Goal: Task Accomplishment & Management: Manage account settings

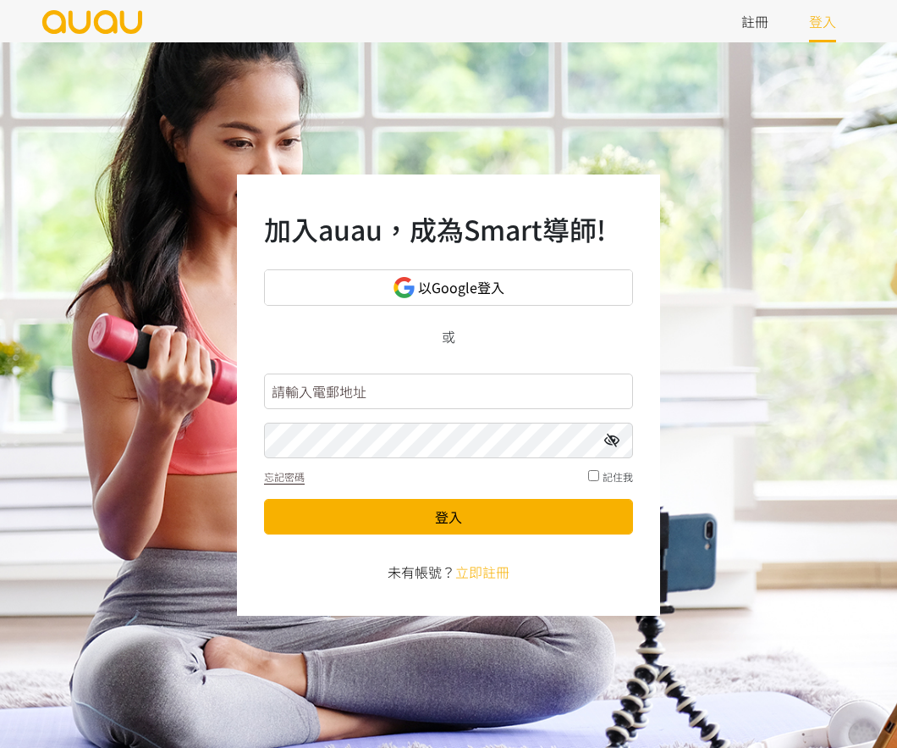
click at [423, 395] on input "text" at bounding box center [448, 391] width 369 height 36
type input "[EMAIL_ADDRESS][DOMAIN_NAME]"
click at [264, 499] on button "登入" at bounding box center [448, 517] width 369 height 36
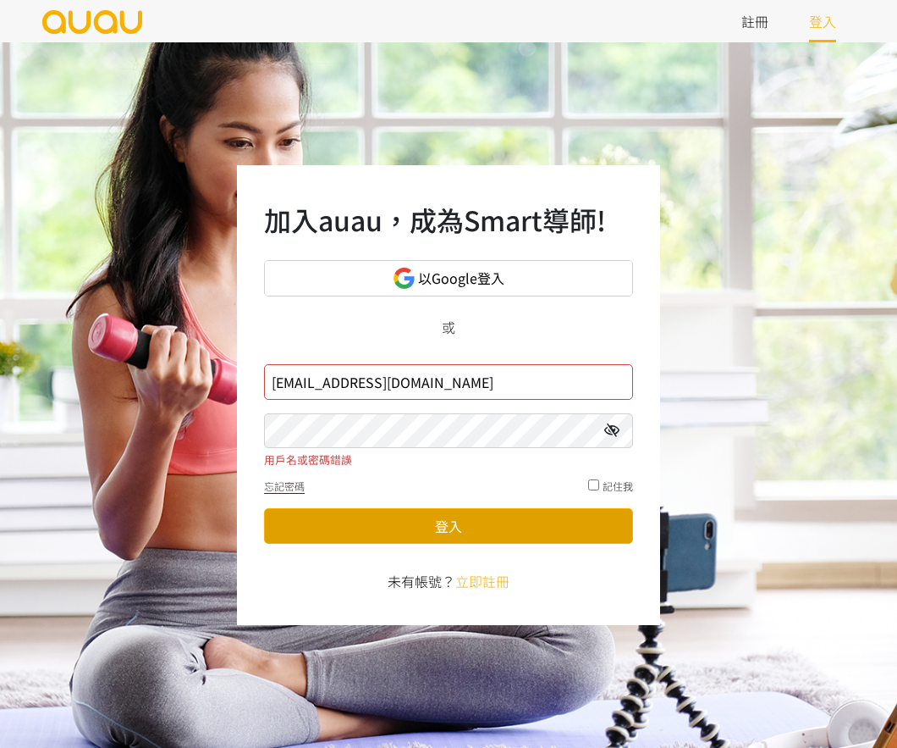
click at [384, 521] on button "登入" at bounding box center [448, 526] width 369 height 36
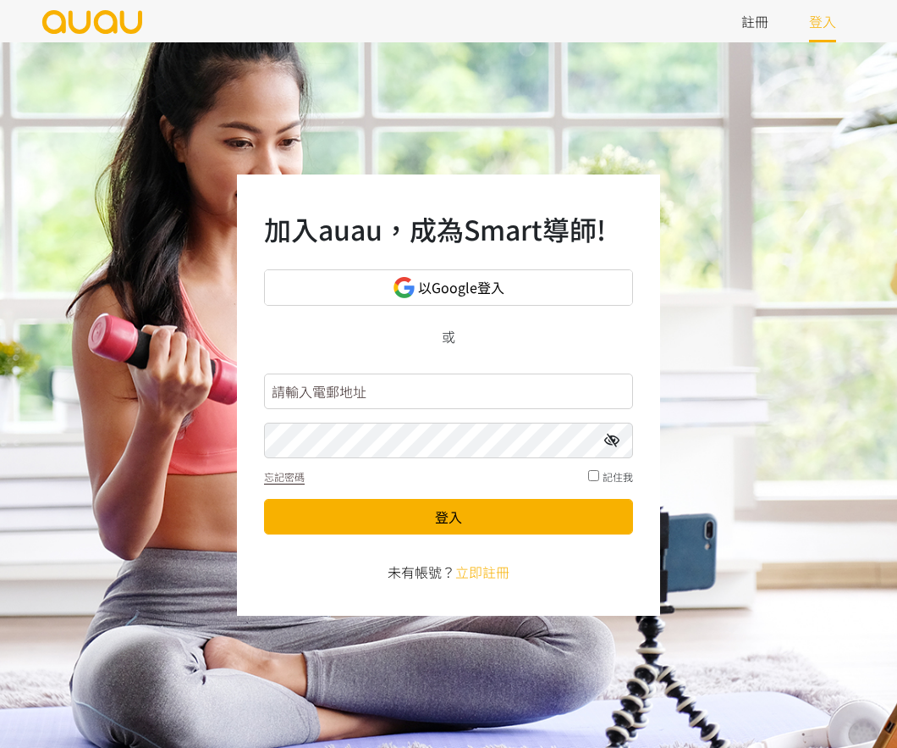
click at [347, 397] on input "text" at bounding box center [448, 391] width 369 height 36
type input "blancfitness@gmail.com"
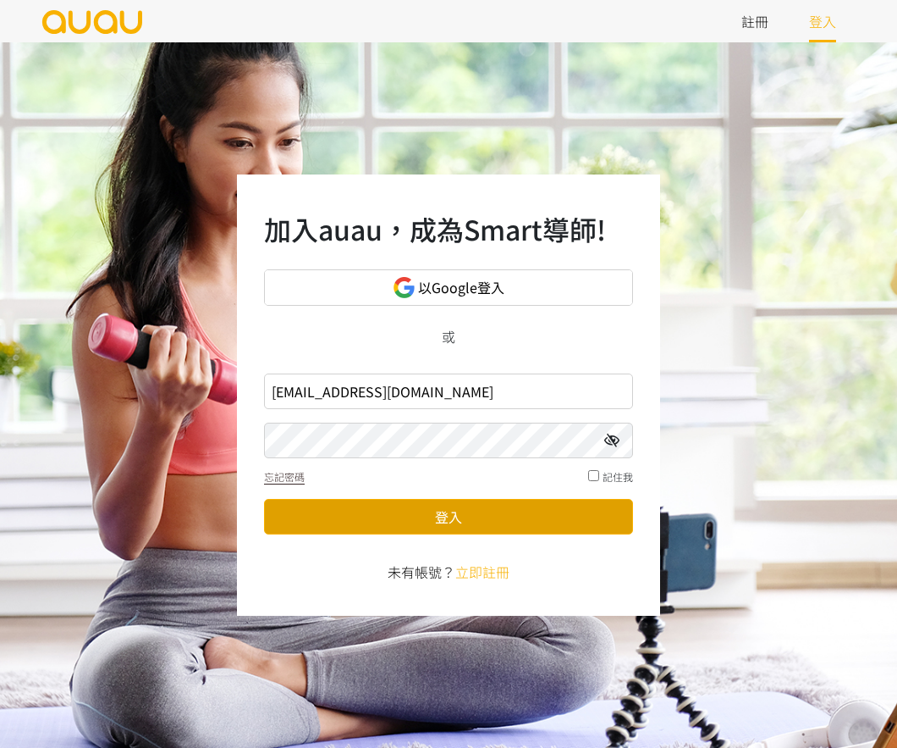
click at [417, 514] on button "登入" at bounding box center [448, 517] width 369 height 36
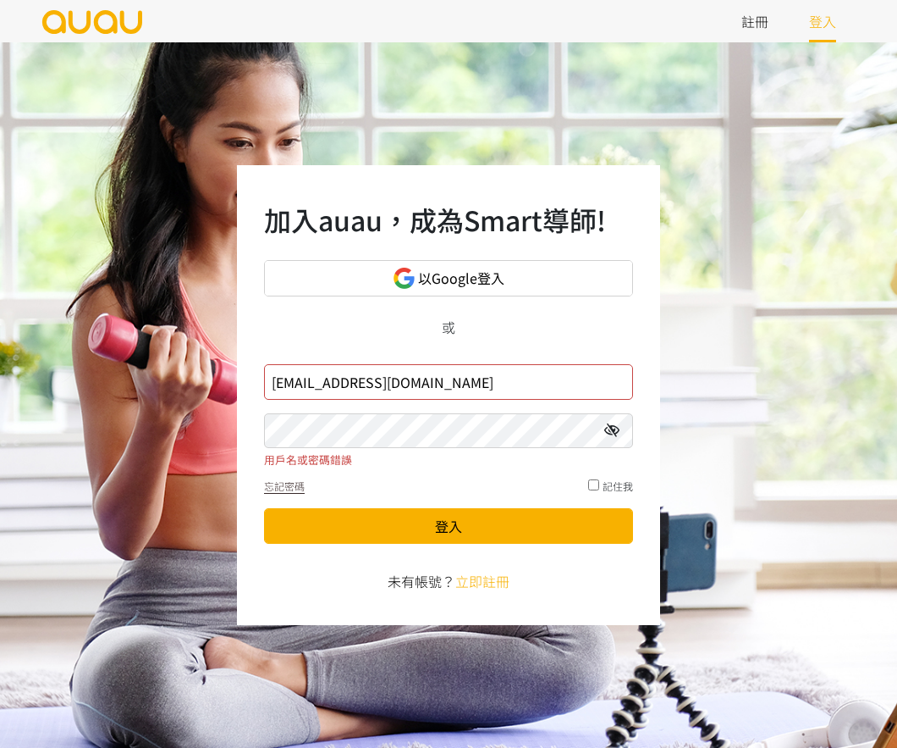
click at [264, 508] on button "登入" at bounding box center [448, 526] width 369 height 36
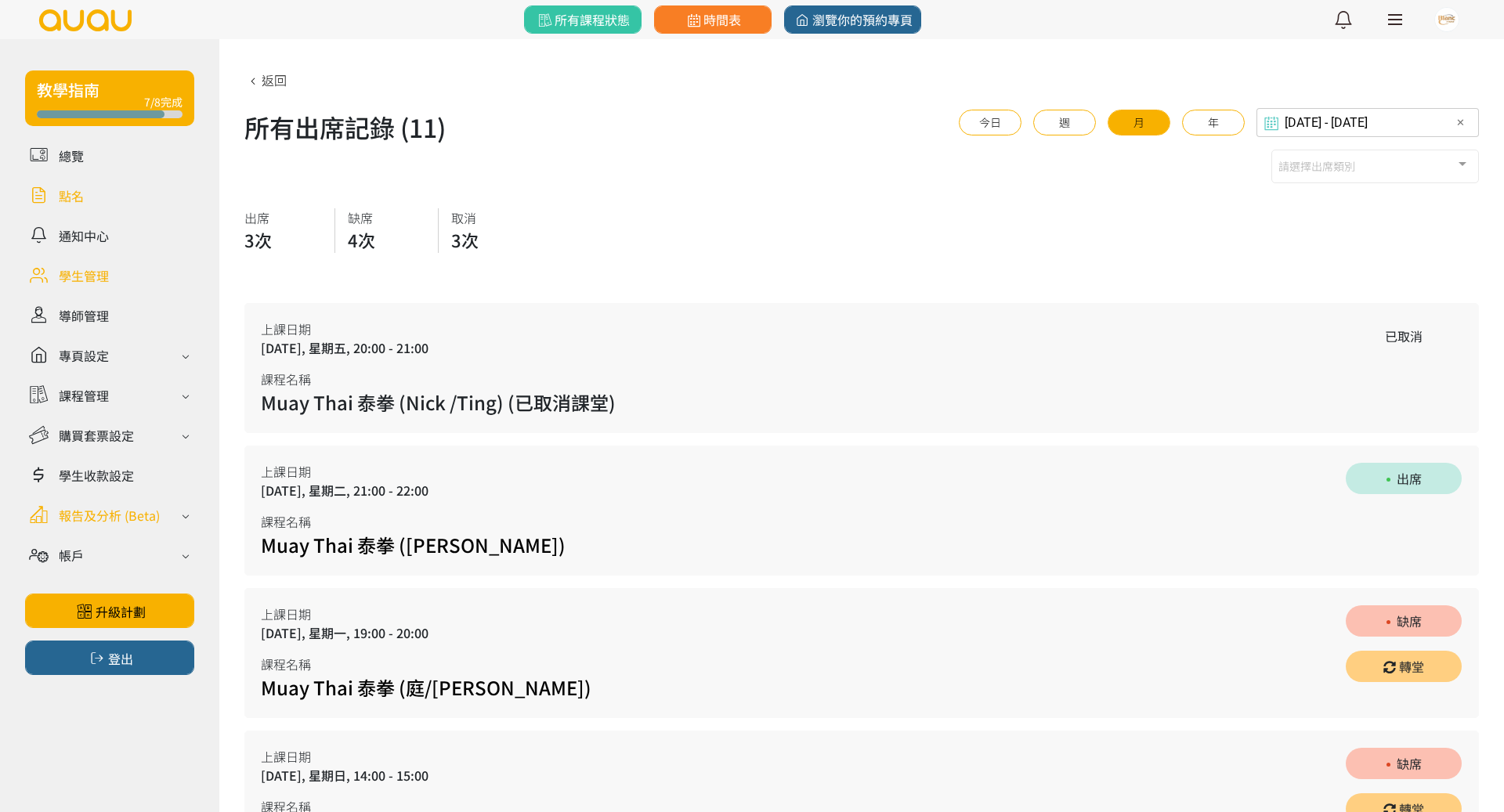
click at [165, 520] on div "報告及分析 (Beta)" at bounding box center [109, 515] width 169 height 28
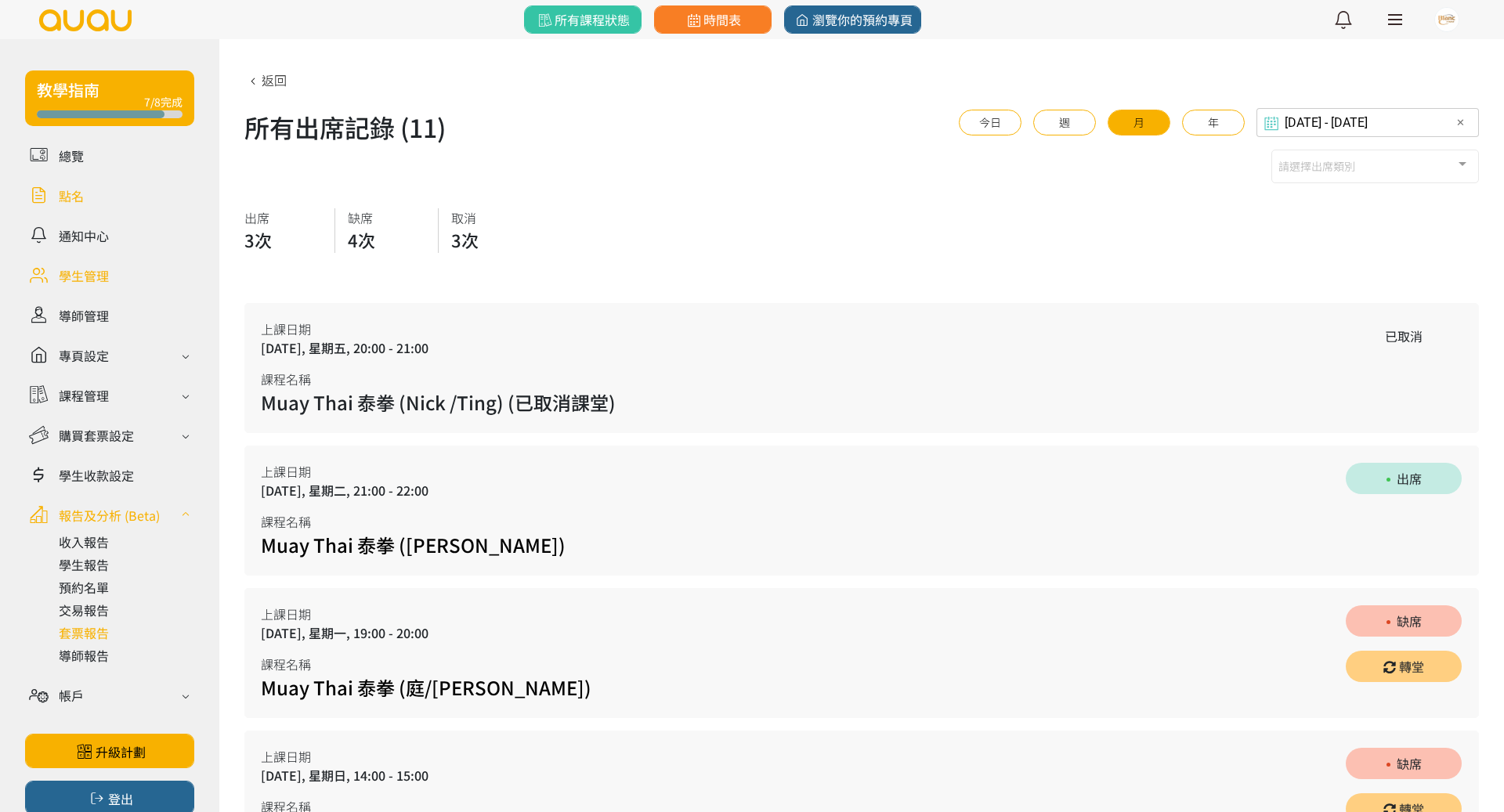
click at [90, 629] on link at bounding box center [126, 633] width 135 height 18
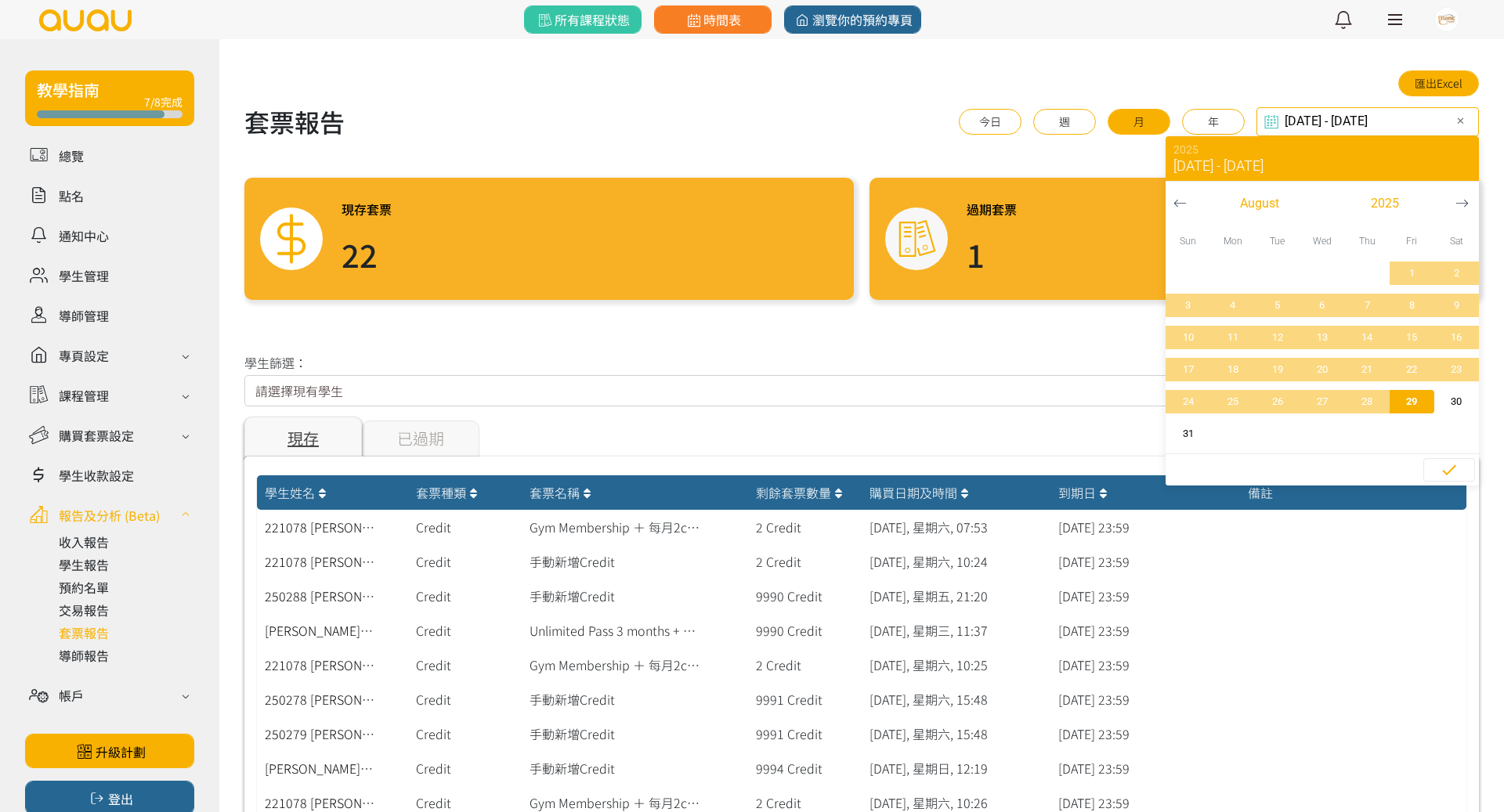
click at [1415, 121] on input "[DATE] - [DATE]" at bounding box center [1367, 121] width 222 height 29
click at [1216, 165] on span "[DATE] - [DATE]" at bounding box center [1217, 166] width 90 height 14
click at [1178, 197] on icon "button" at bounding box center [1179, 203] width 13 height 13
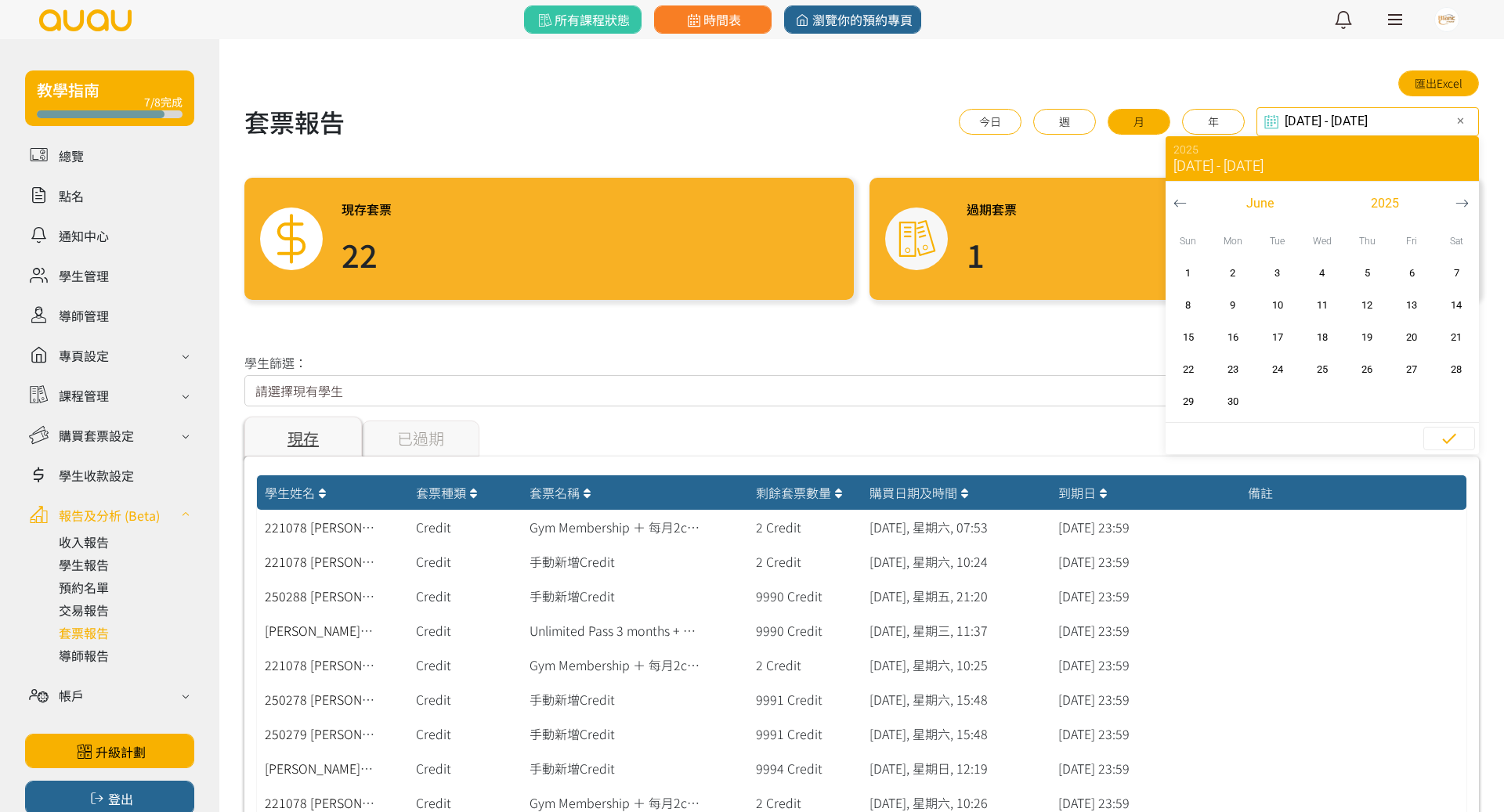
click at [1178, 197] on icon "button" at bounding box center [1179, 203] width 13 height 13
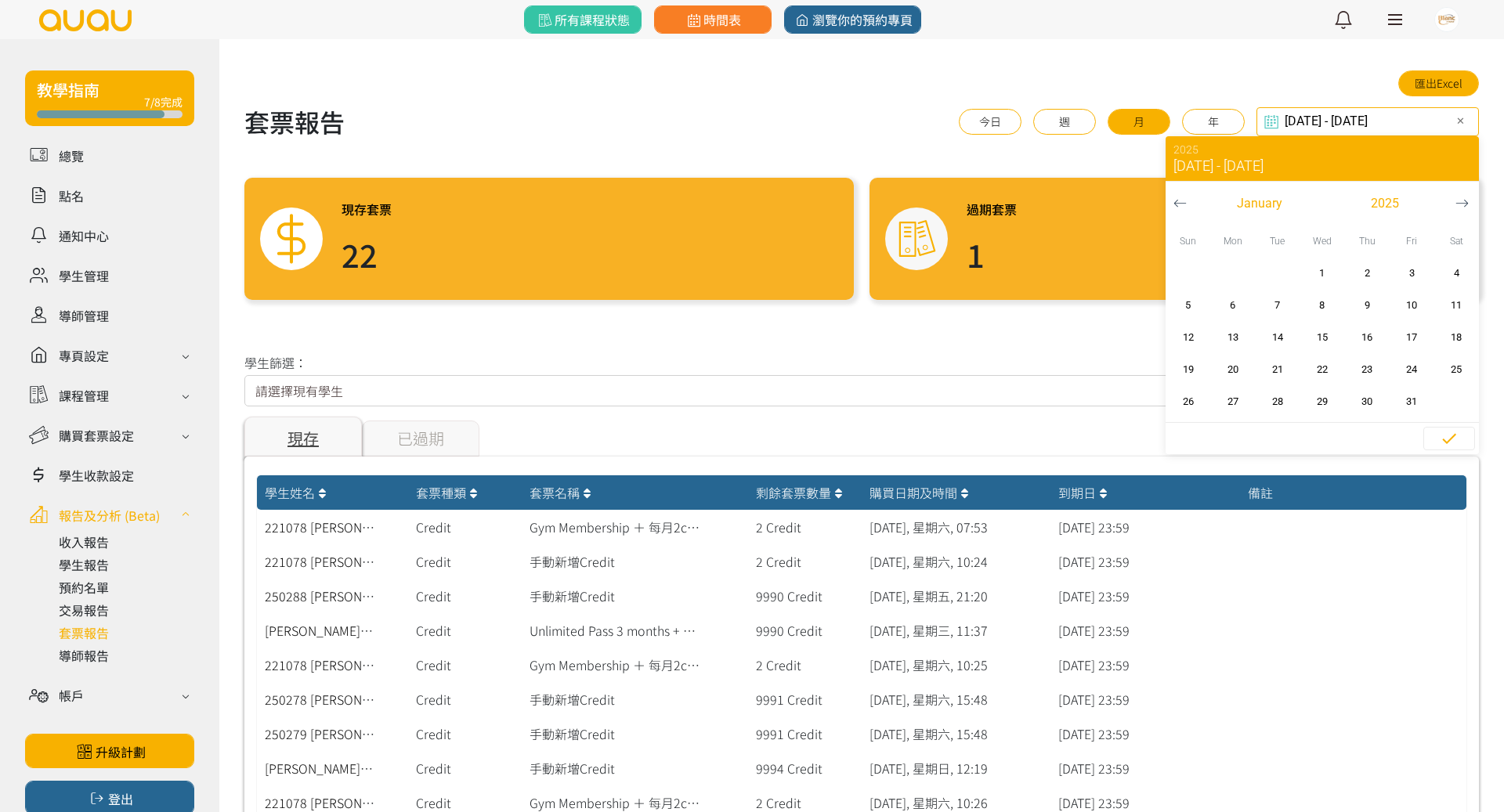
click at [1178, 197] on icon "button" at bounding box center [1179, 203] width 13 height 13
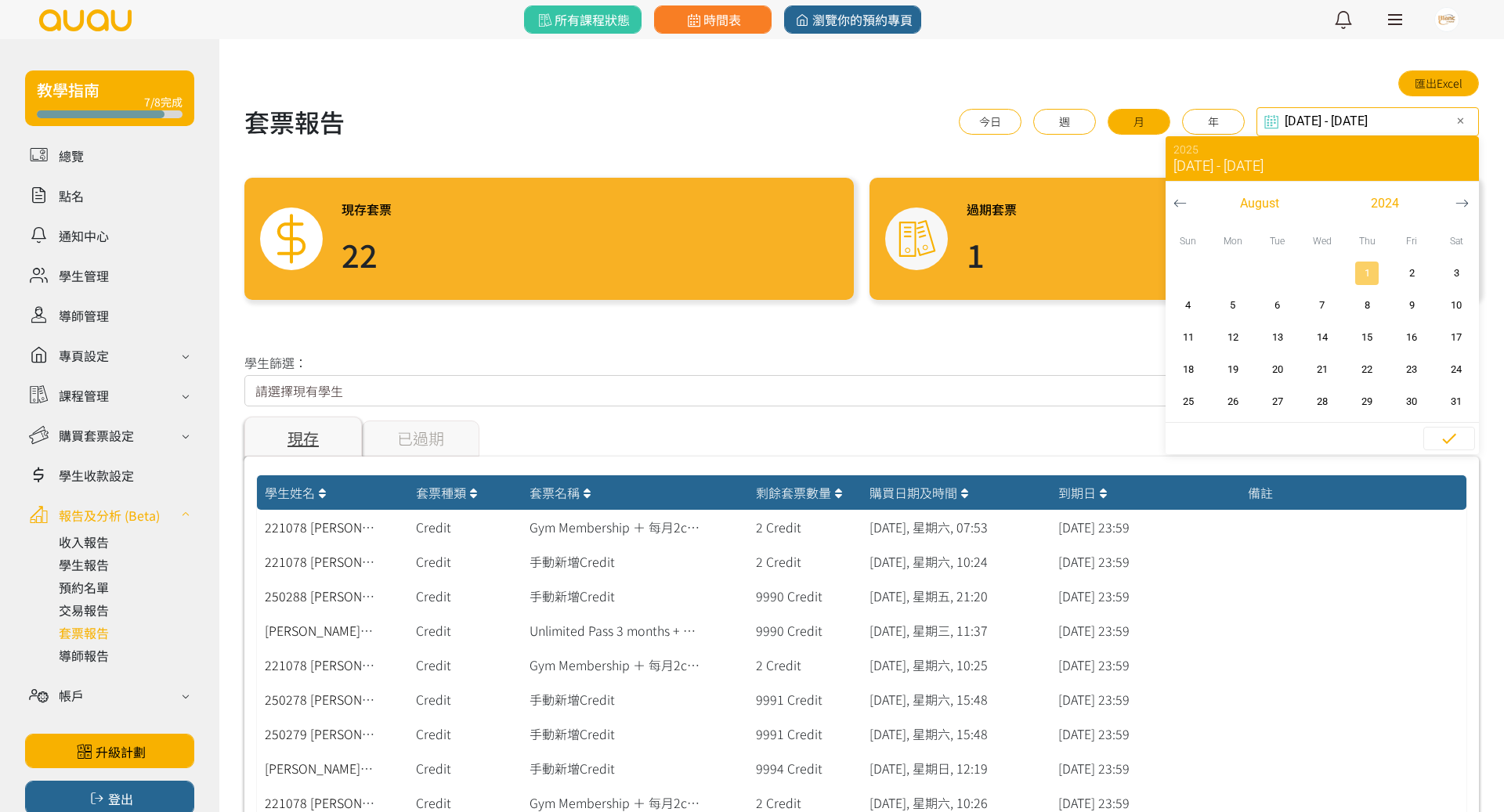
click at [1366, 269] on span "1" at bounding box center [1367, 273] width 35 height 16
click at [1458, 203] on icon "button" at bounding box center [1461, 203] width 13 height 13
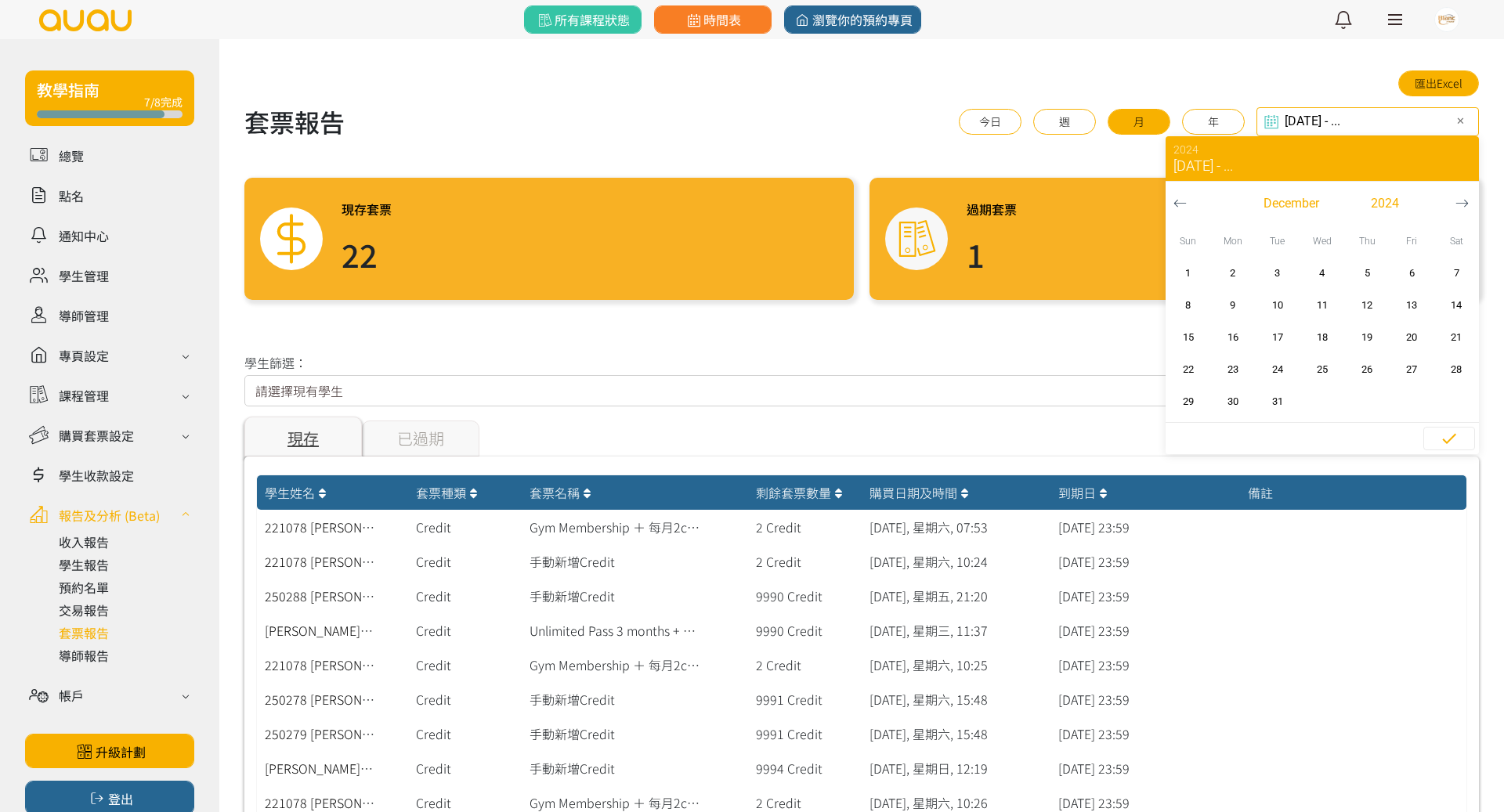
click at [1458, 203] on icon "button" at bounding box center [1461, 203] width 13 height 13
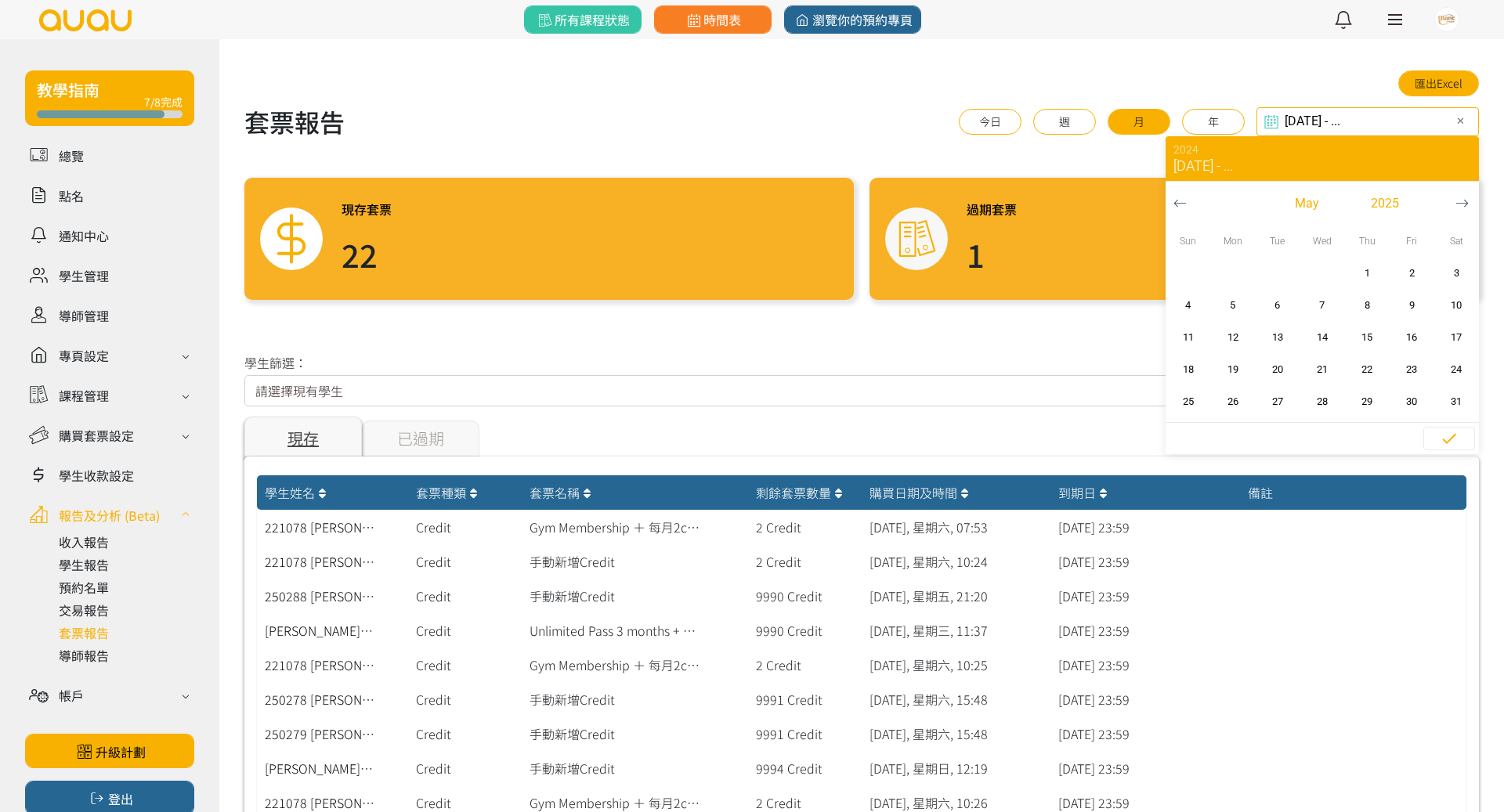
click at [1458, 203] on icon "button" at bounding box center [1461, 203] width 13 height 13
click at [1201, 431] on span "31" at bounding box center [1188, 434] width 35 height 16
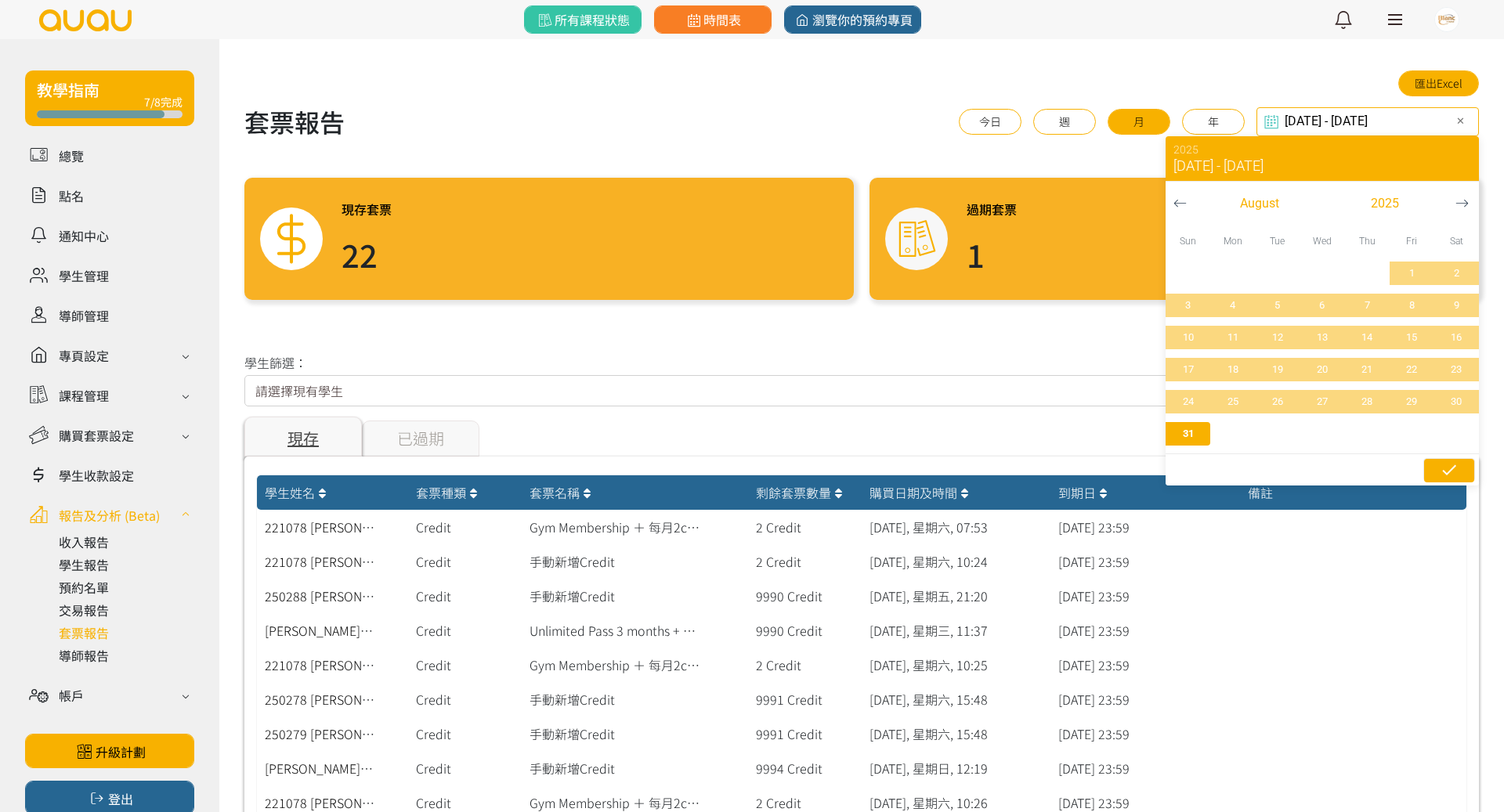
click at [1458, 470] on icon "button" at bounding box center [1449, 470] width 18 height 18
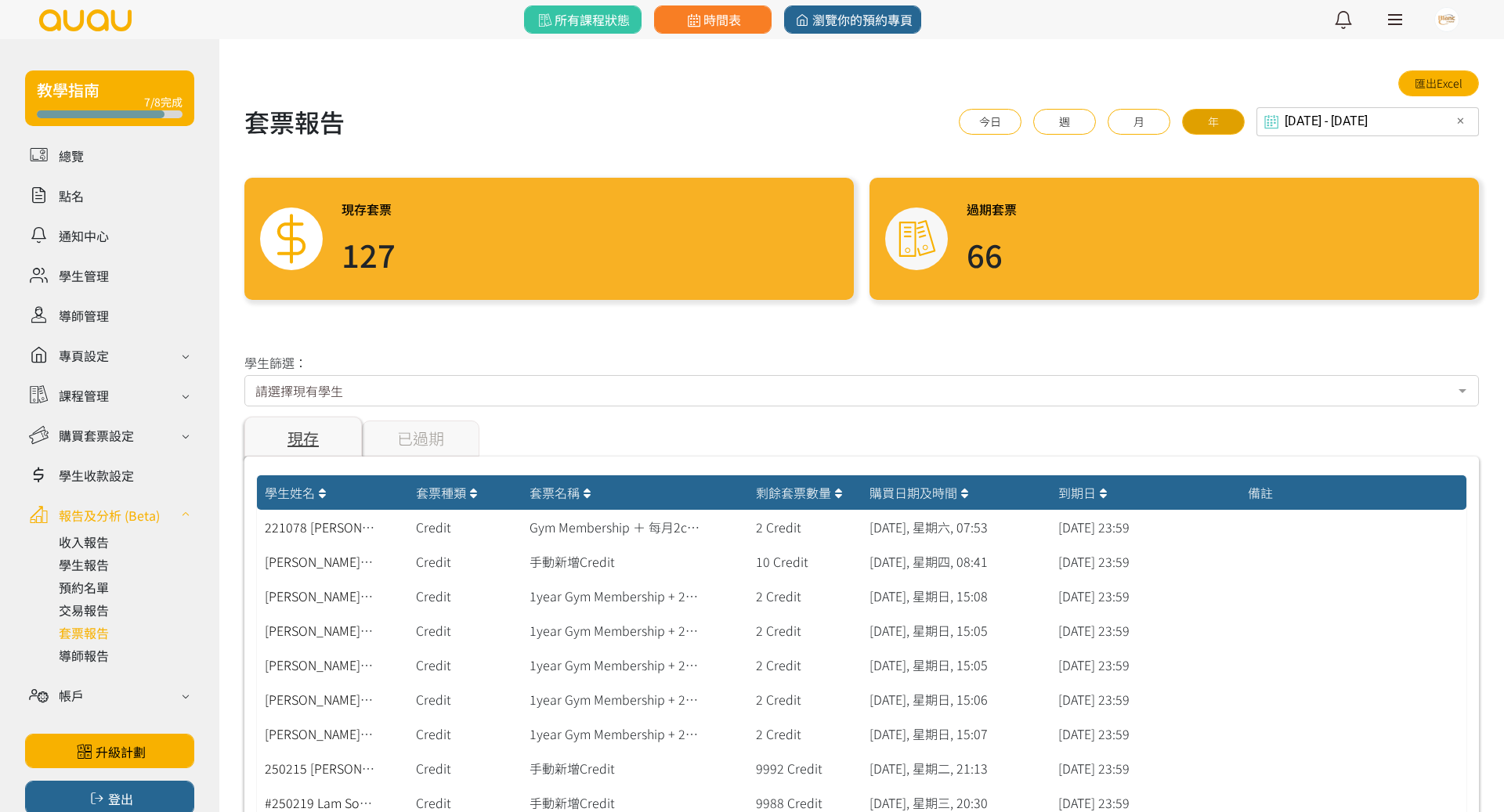
click at [1217, 123] on button "年" at bounding box center [1214, 122] width 63 height 26
type input "2024-08-29 - 2025-08-29"
click at [503, 389] on div "請選擇現有學生" at bounding box center [861, 391] width 1234 height 31
click at [478, 264] on div "現存套票 127" at bounding box center [549, 239] width 610 height 122
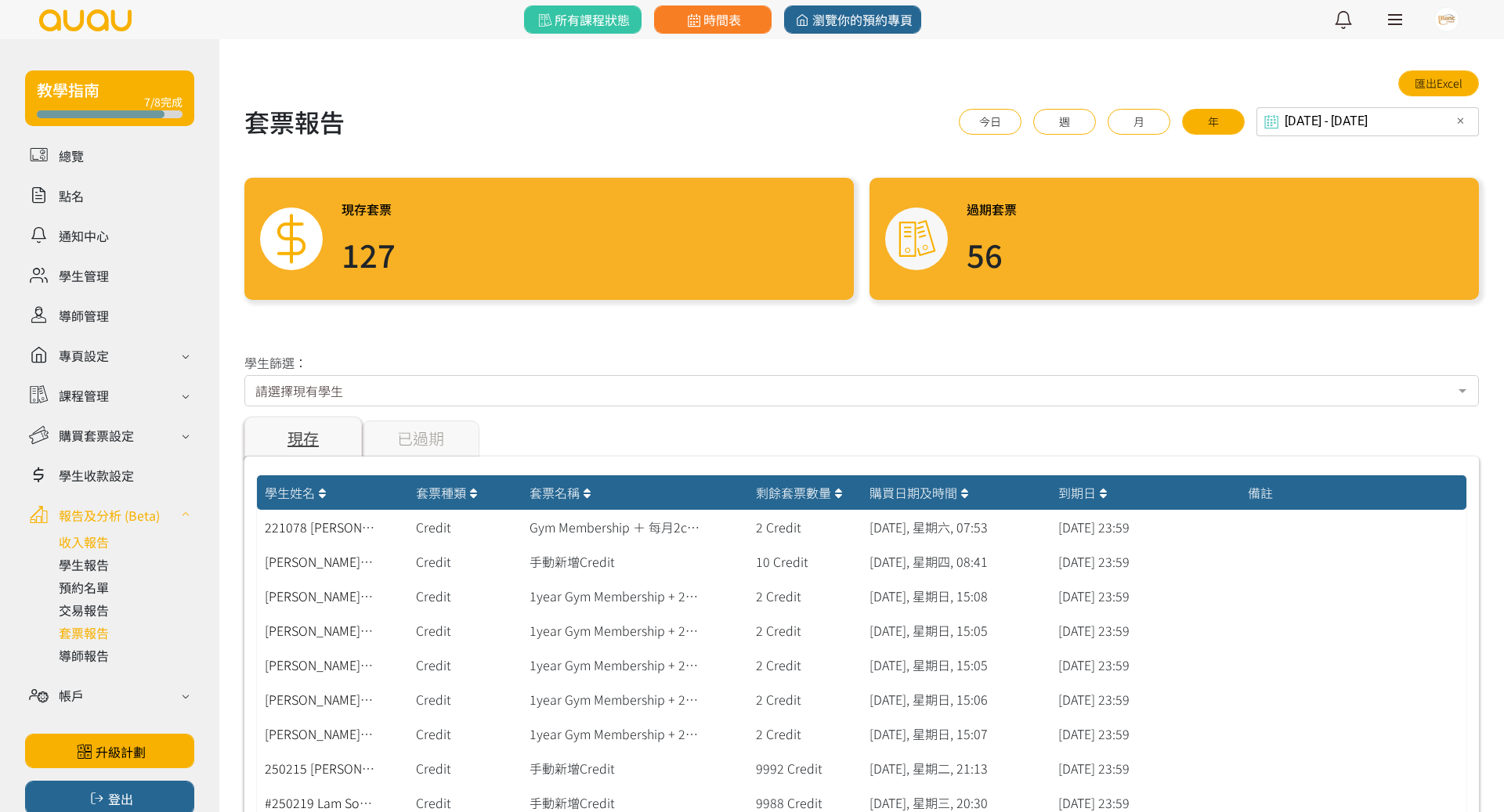
click at [103, 538] on link at bounding box center [126, 542] width 135 height 18
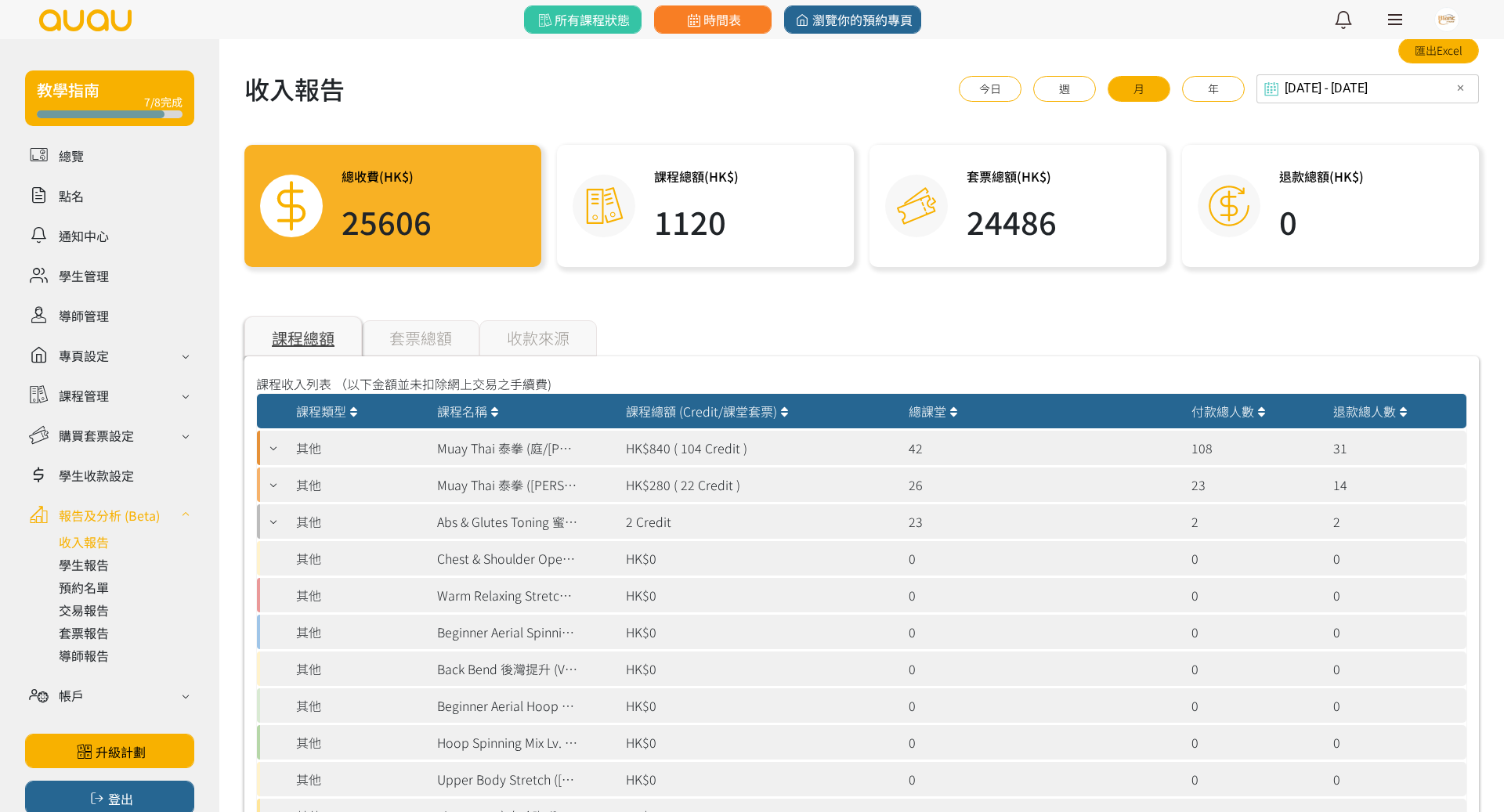
scroll to position [29, 0]
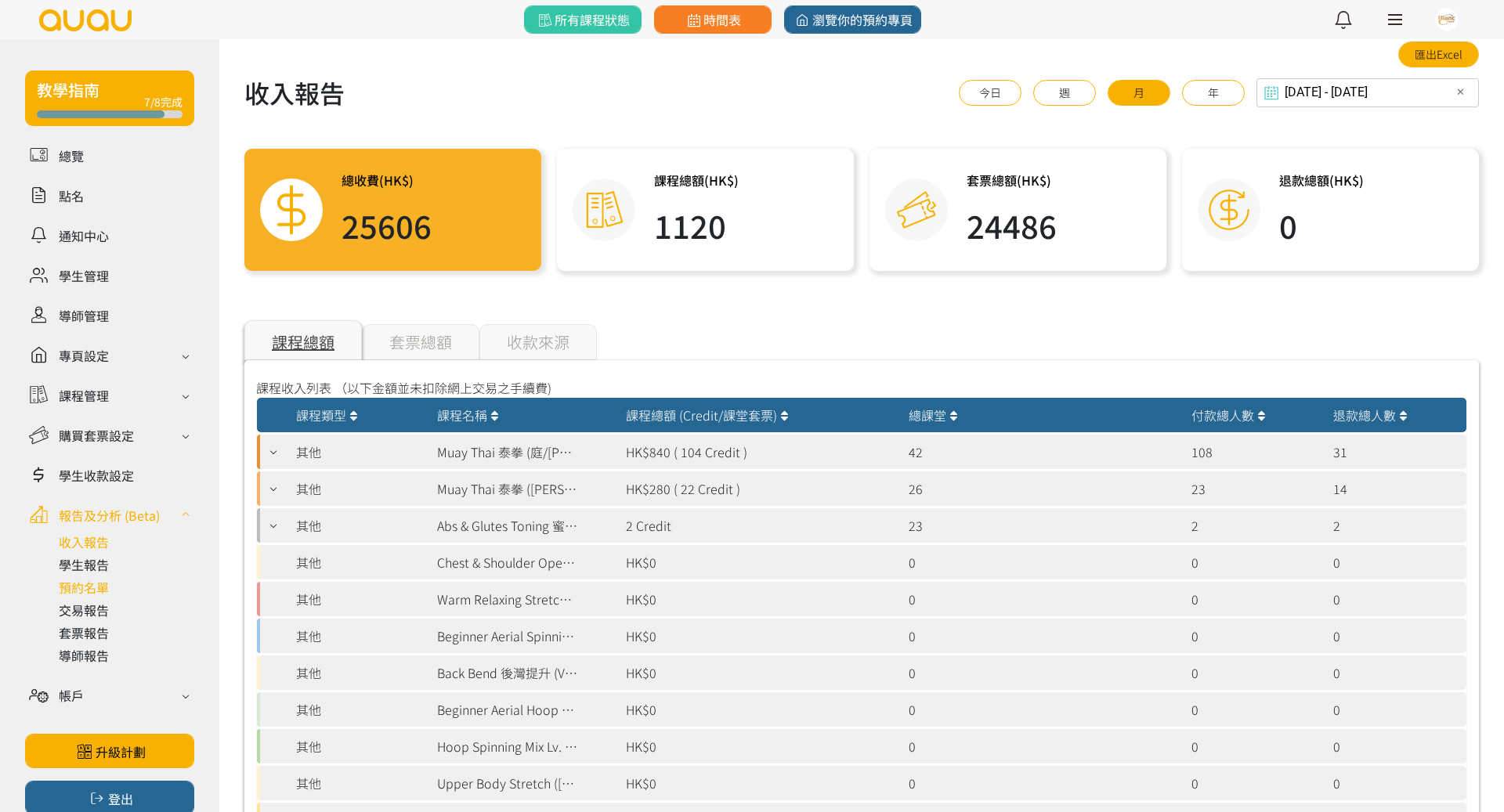
click at [101, 589] on link at bounding box center [126, 587] width 135 height 18
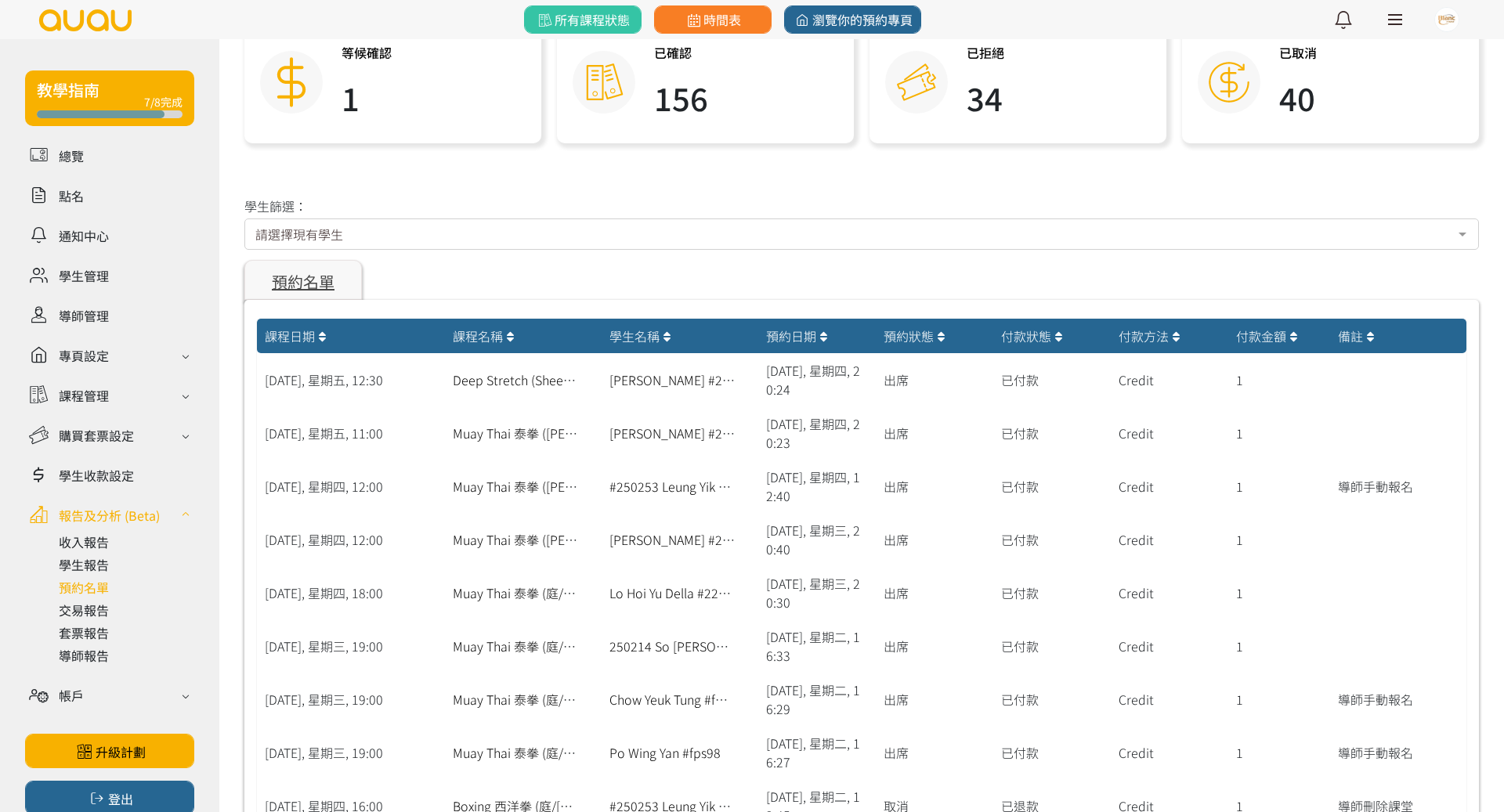
scroll to position [160, 0]
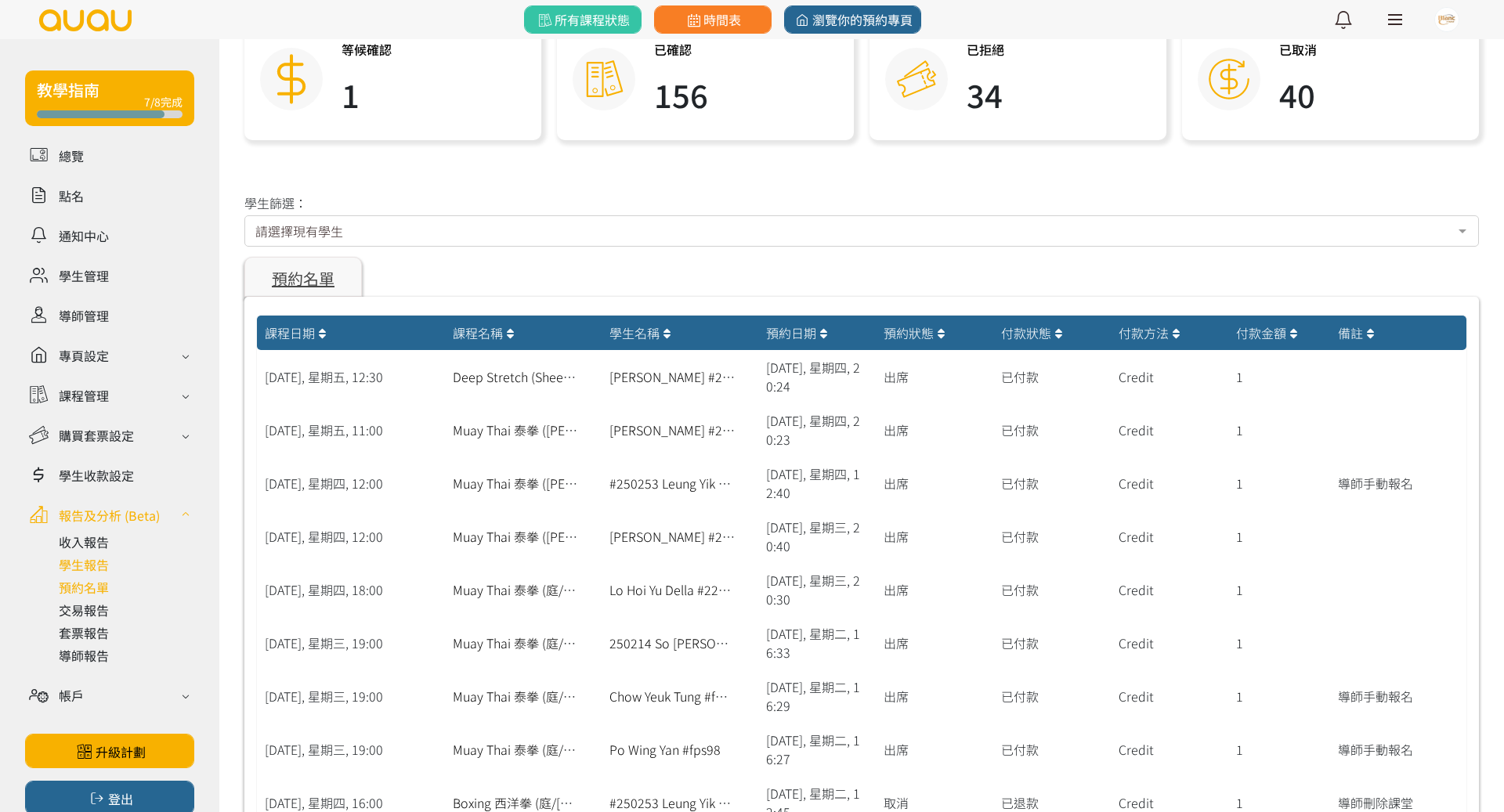
click at [97, 570] on link at bounding box center [126, 564] width 135 height 18
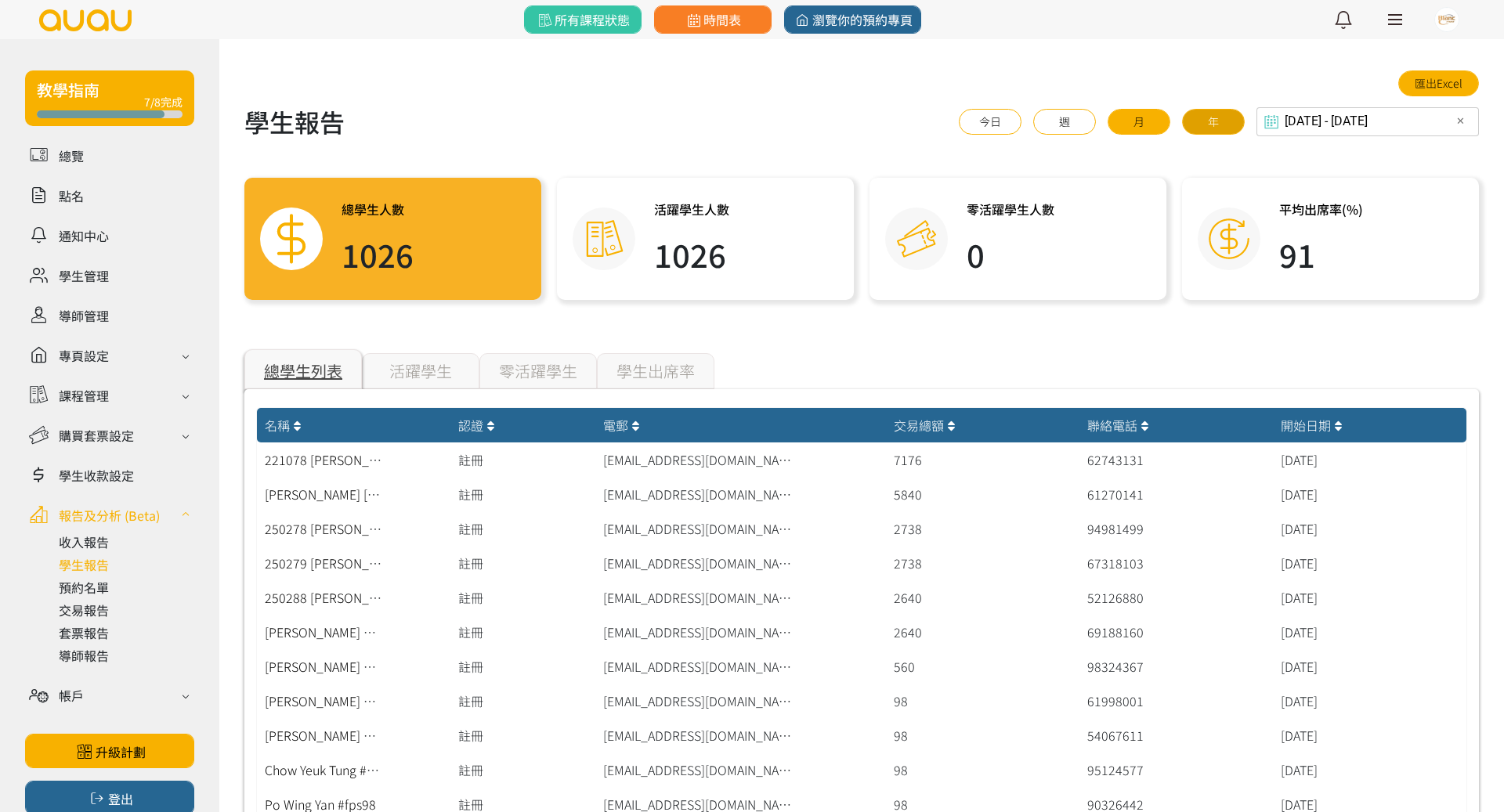
click at [1223, 124] on button "年" at bounding box center [1214, 122] width 63 height 26
type input "[DATE] - [DATE]"
click at [420, 375] on div "活躍學生" at bounding box center [420, 371] width 117 height 36
click at [95, 610] on link at bounding box center [126, 609] width 135 height 18
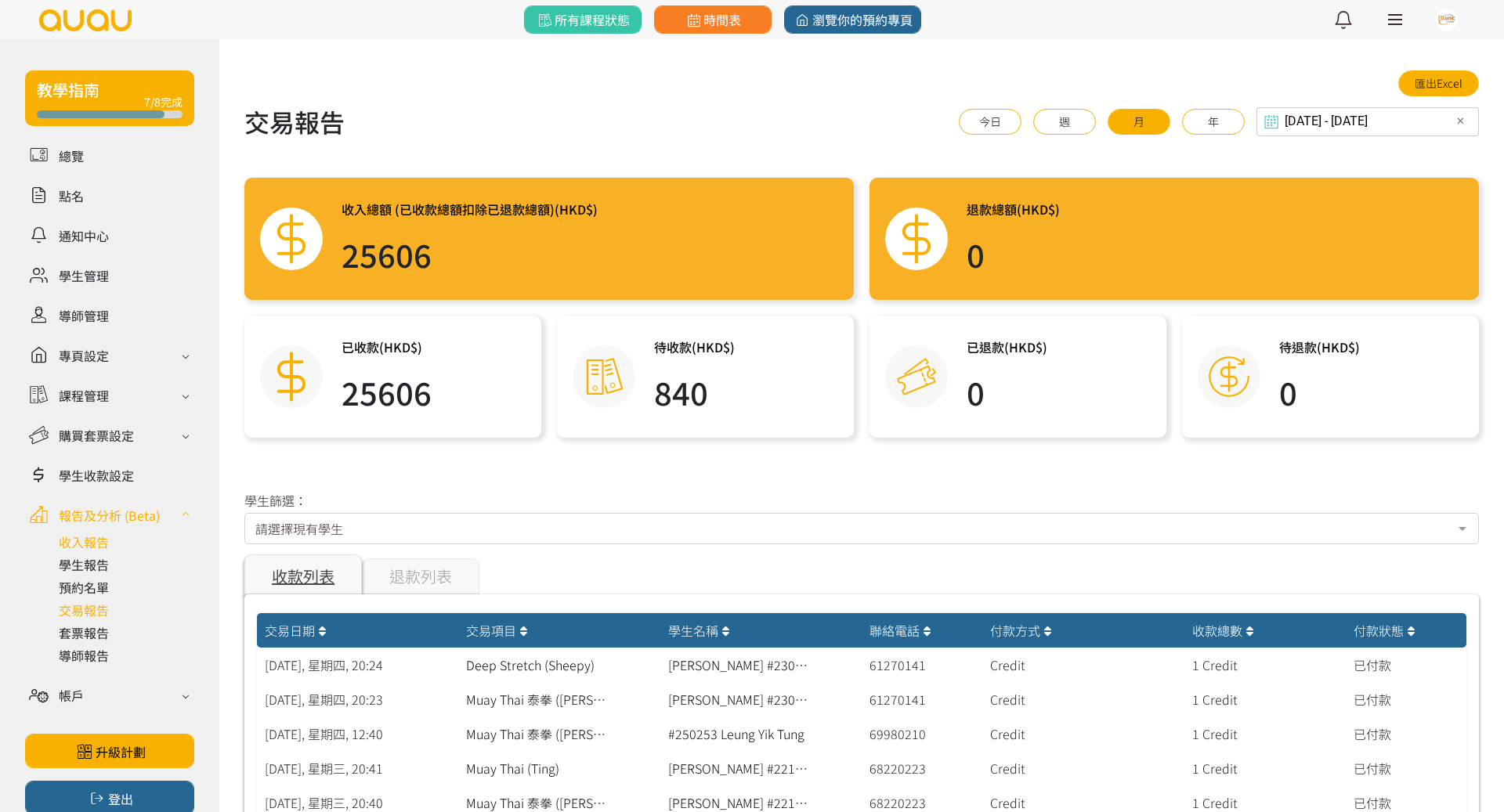
click at [94, 546] on link at bounding box center [126, 542] width 135 height 18
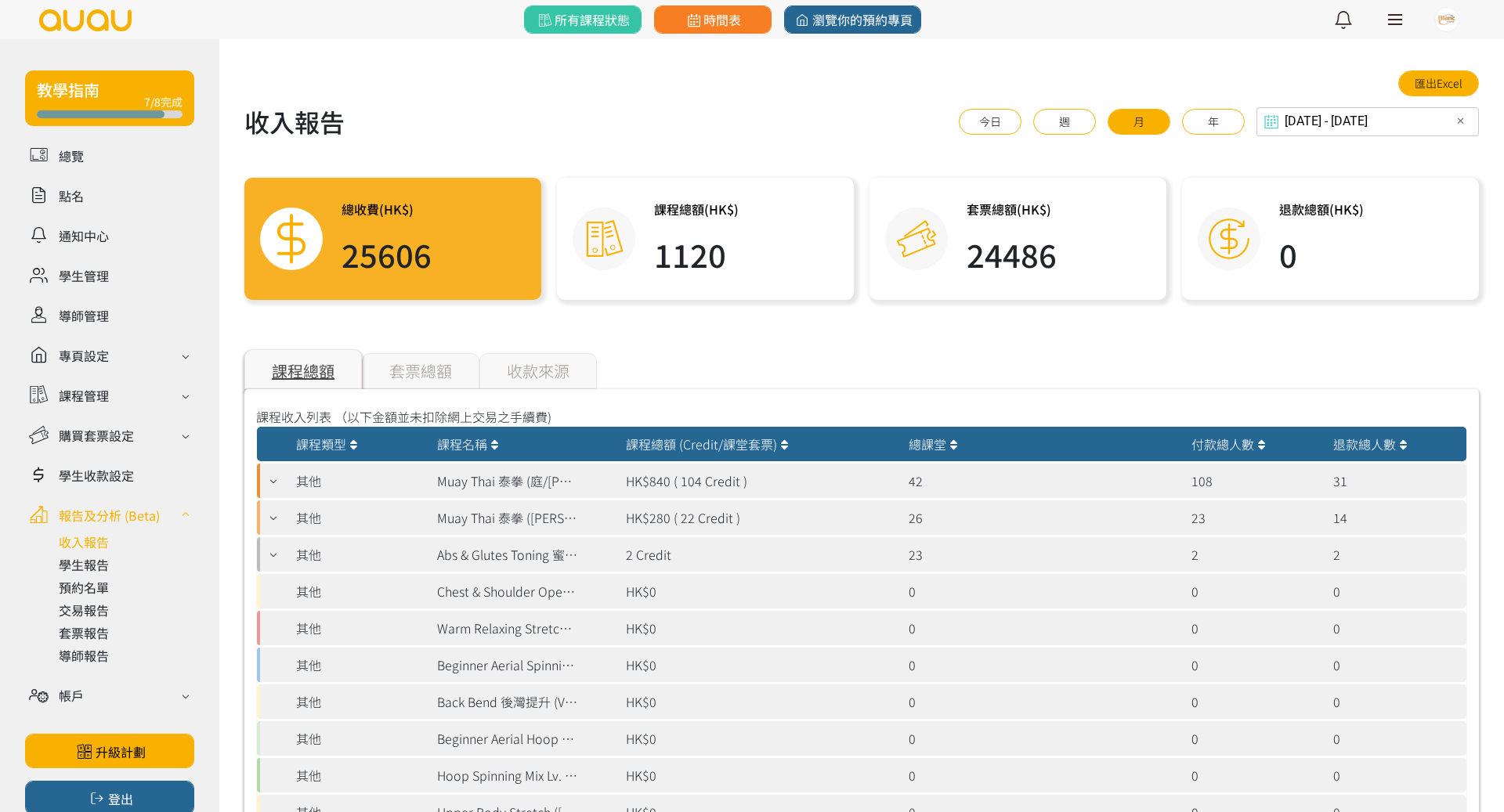
click at [434, 381] on div "套票總額" at bounding box center [420, 371] width 117 height 36
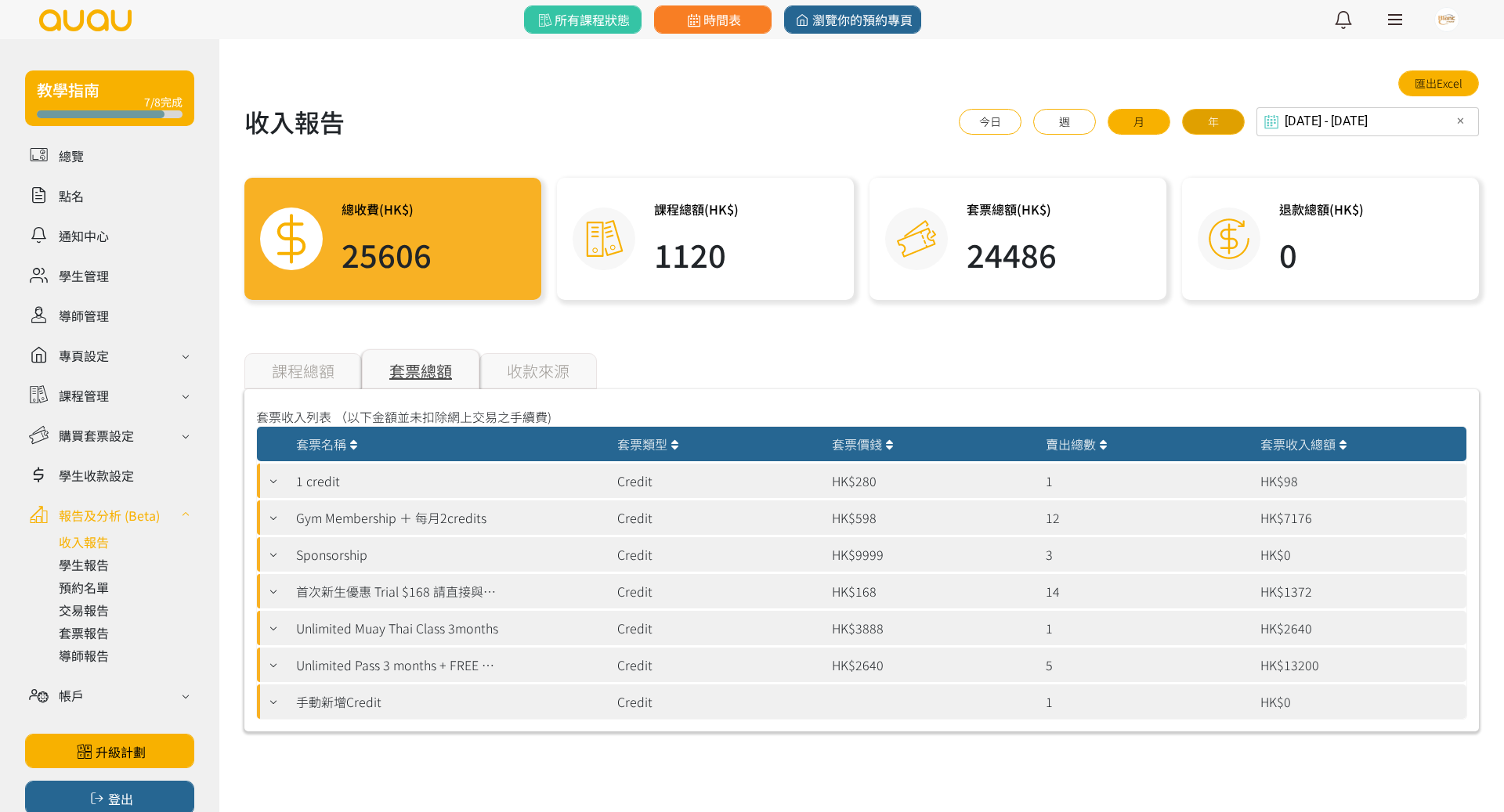
click at [1239, 129] on button "年" at bounding box center [1214, 122] width 63 height 26
type input "[DATE] - [DATE]"
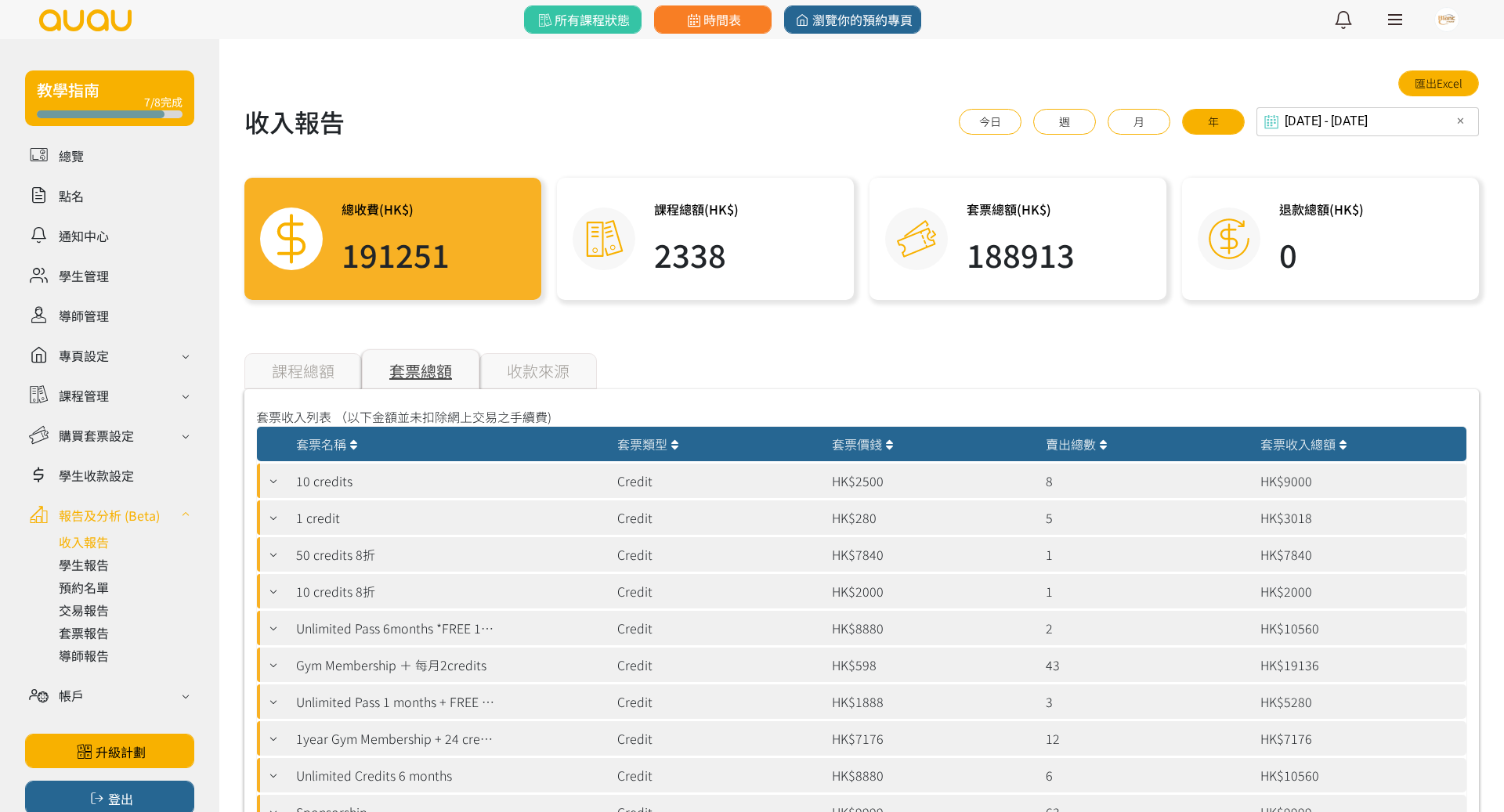
click at [554, 377] on div "收款來源" at bounding box center [537, 371] width 117 height 36
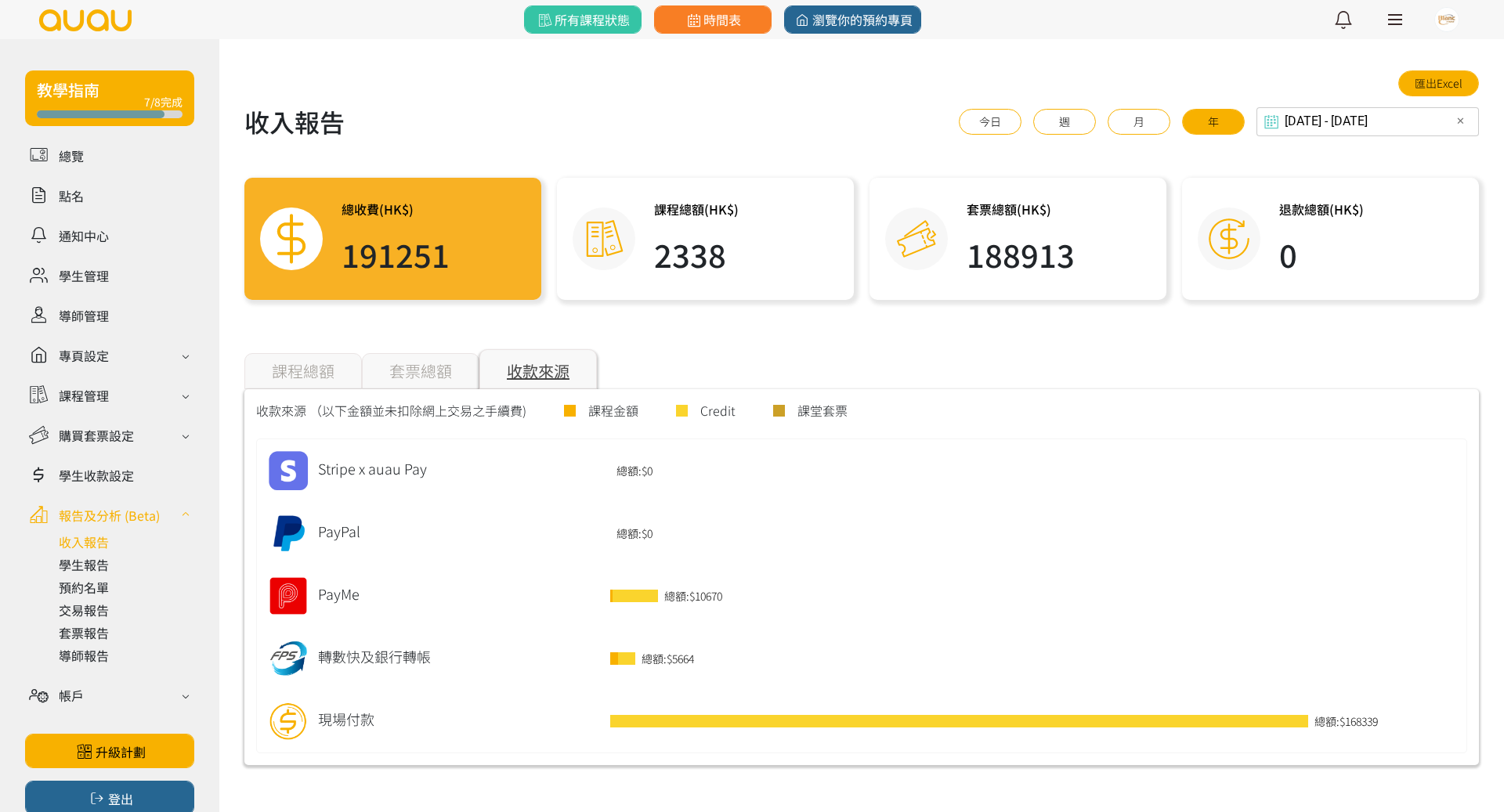
click at [442, 370] on div "套票總額" at bounding box center [420, 371] width 117 height 36
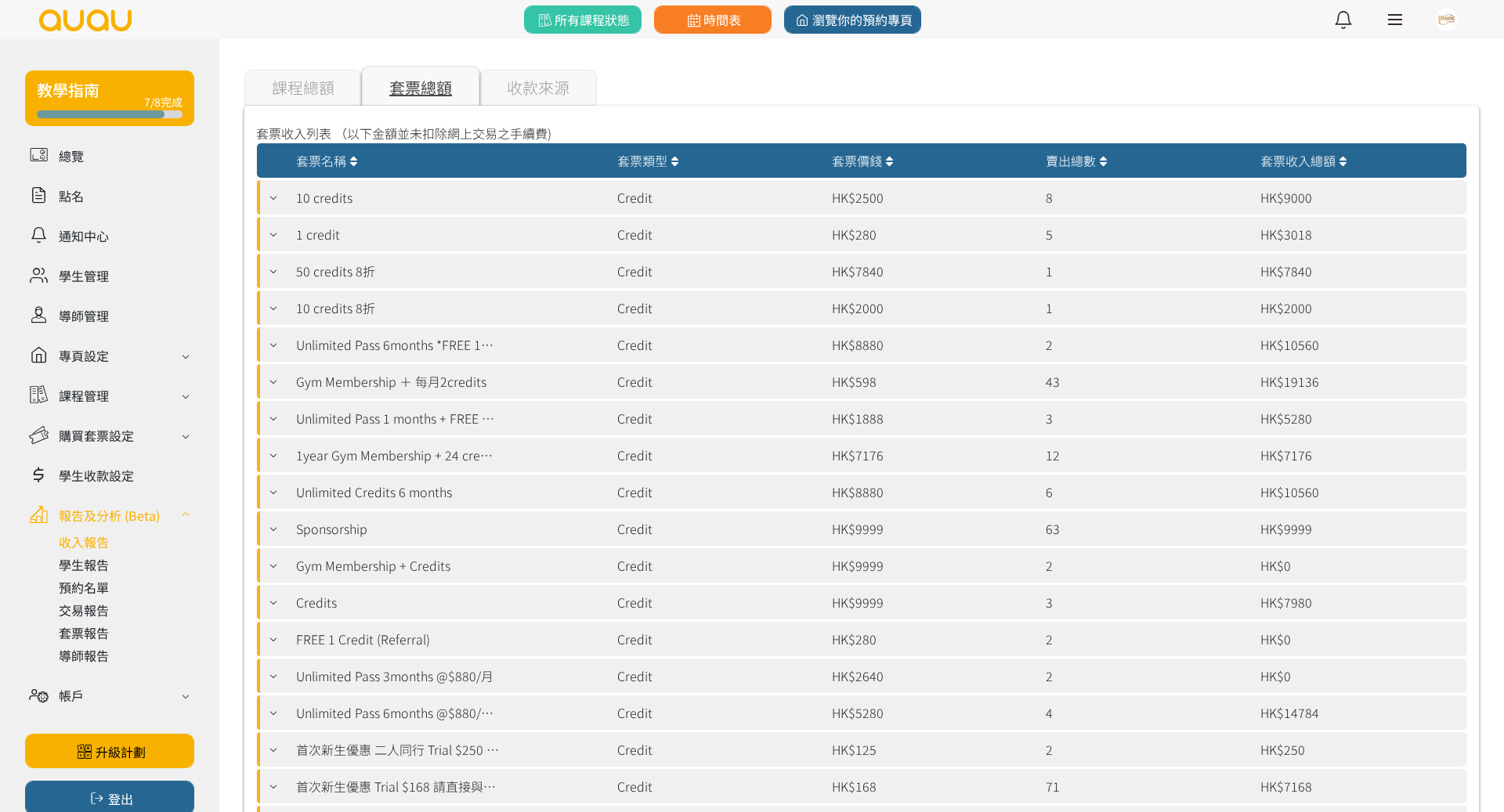
scroll to position [294, 0]
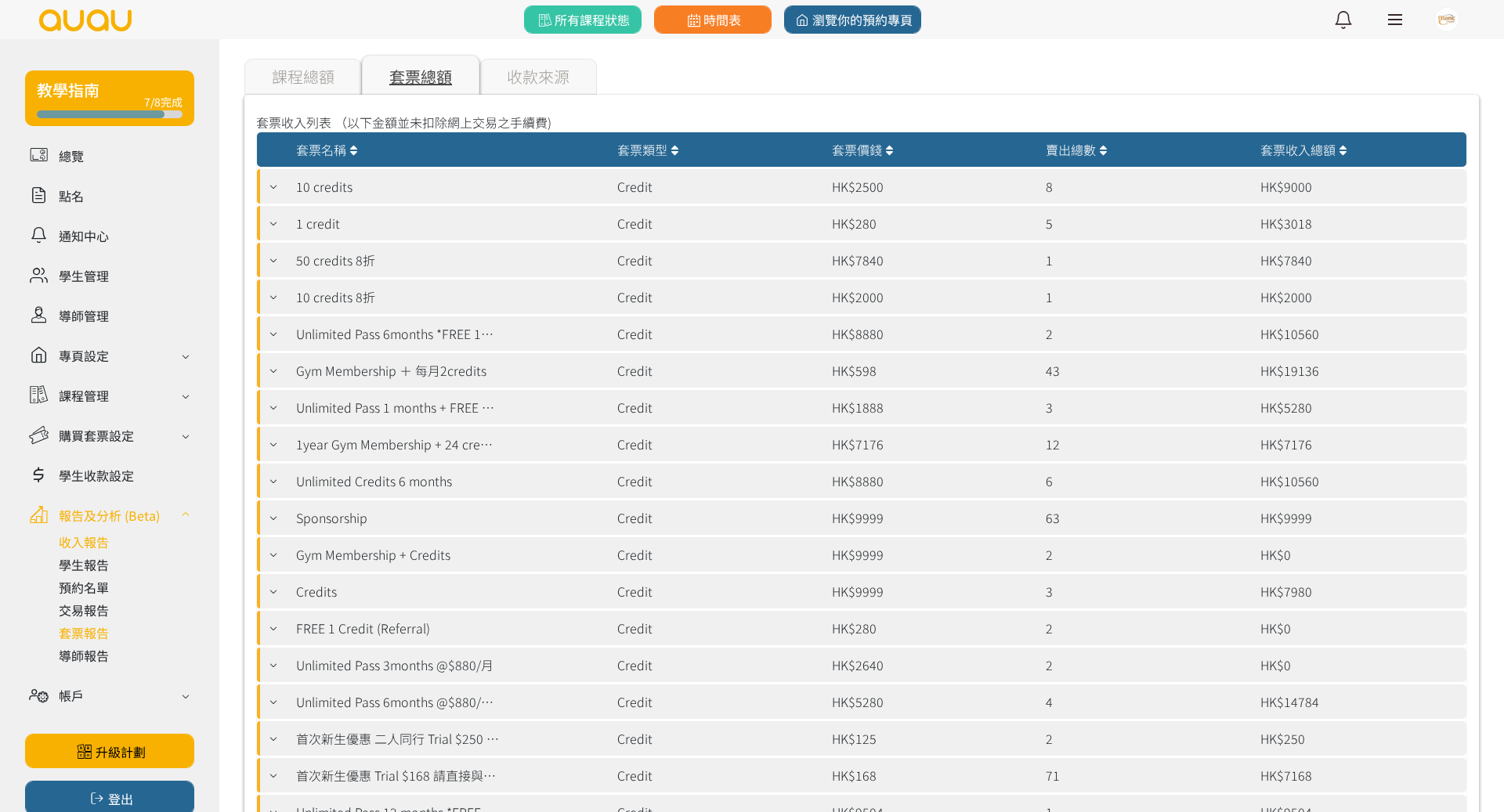
click at [96, 635] on link at bounding box center [126, 633] width 135 height 18
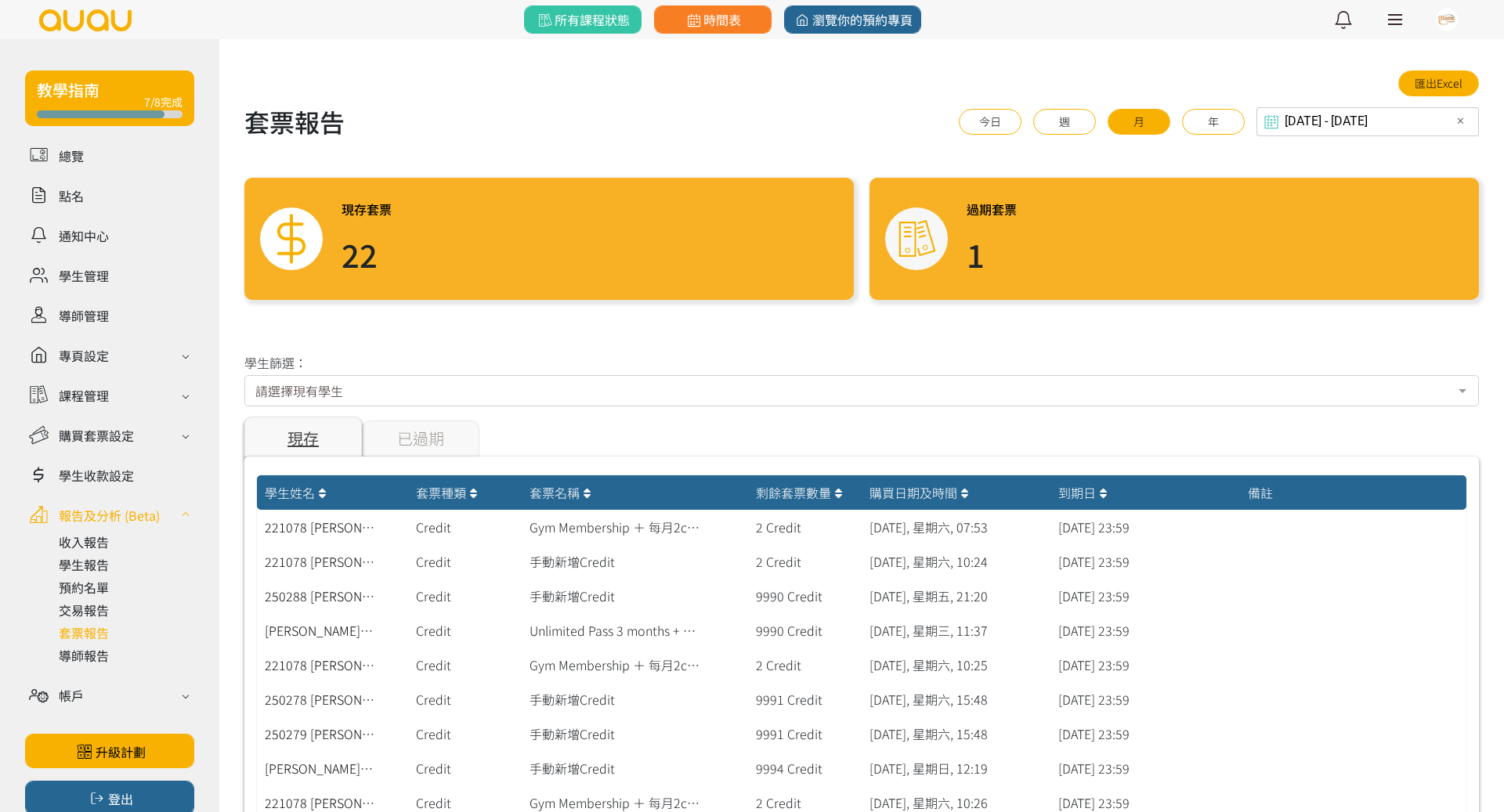
click at [425, 448] on div "已過期" at bounding box center [420, 438] width 117 height 36
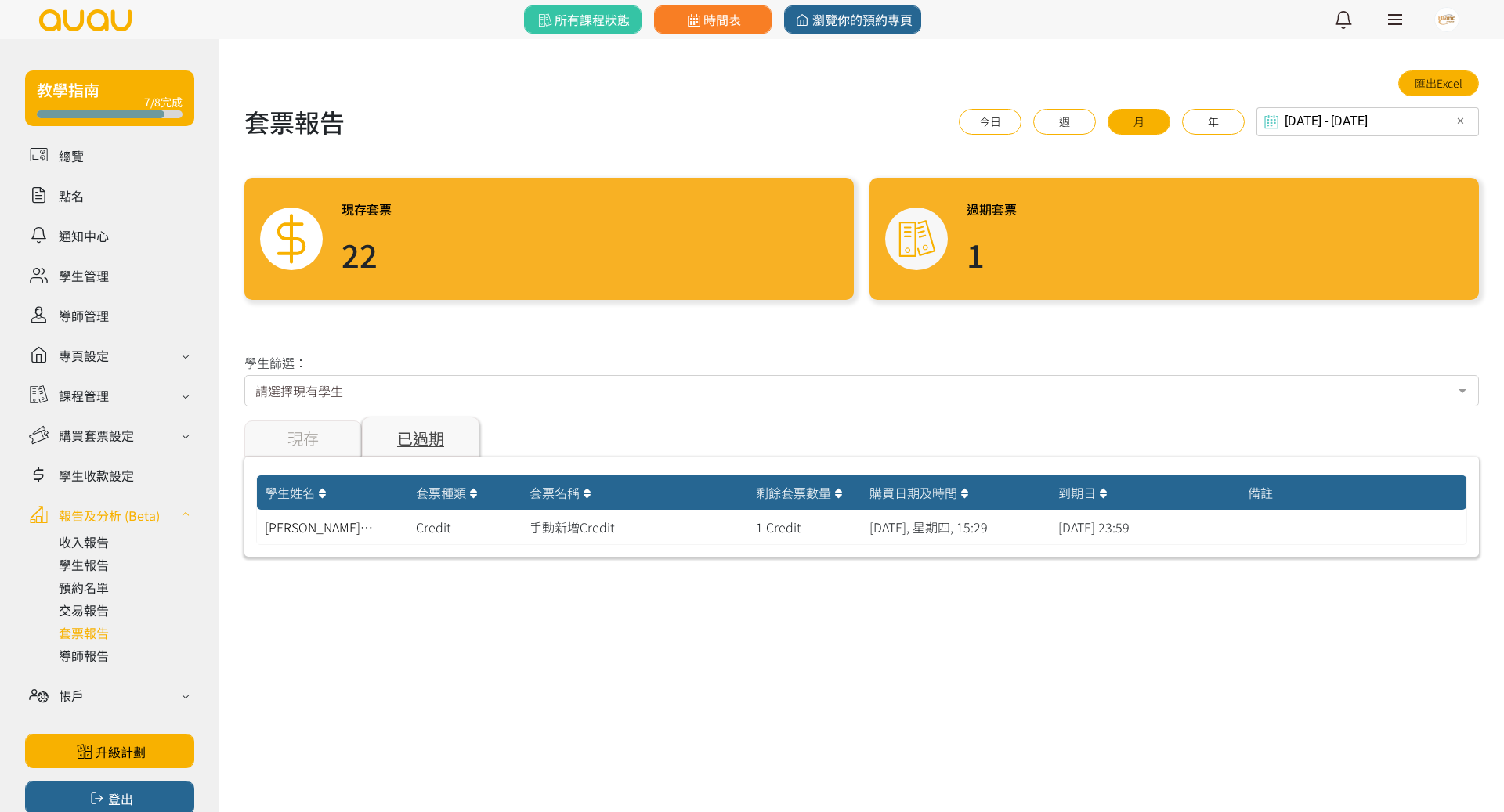
click at [314, 437] on div "現存" at bounding box center [302, 438] width 117 height 36
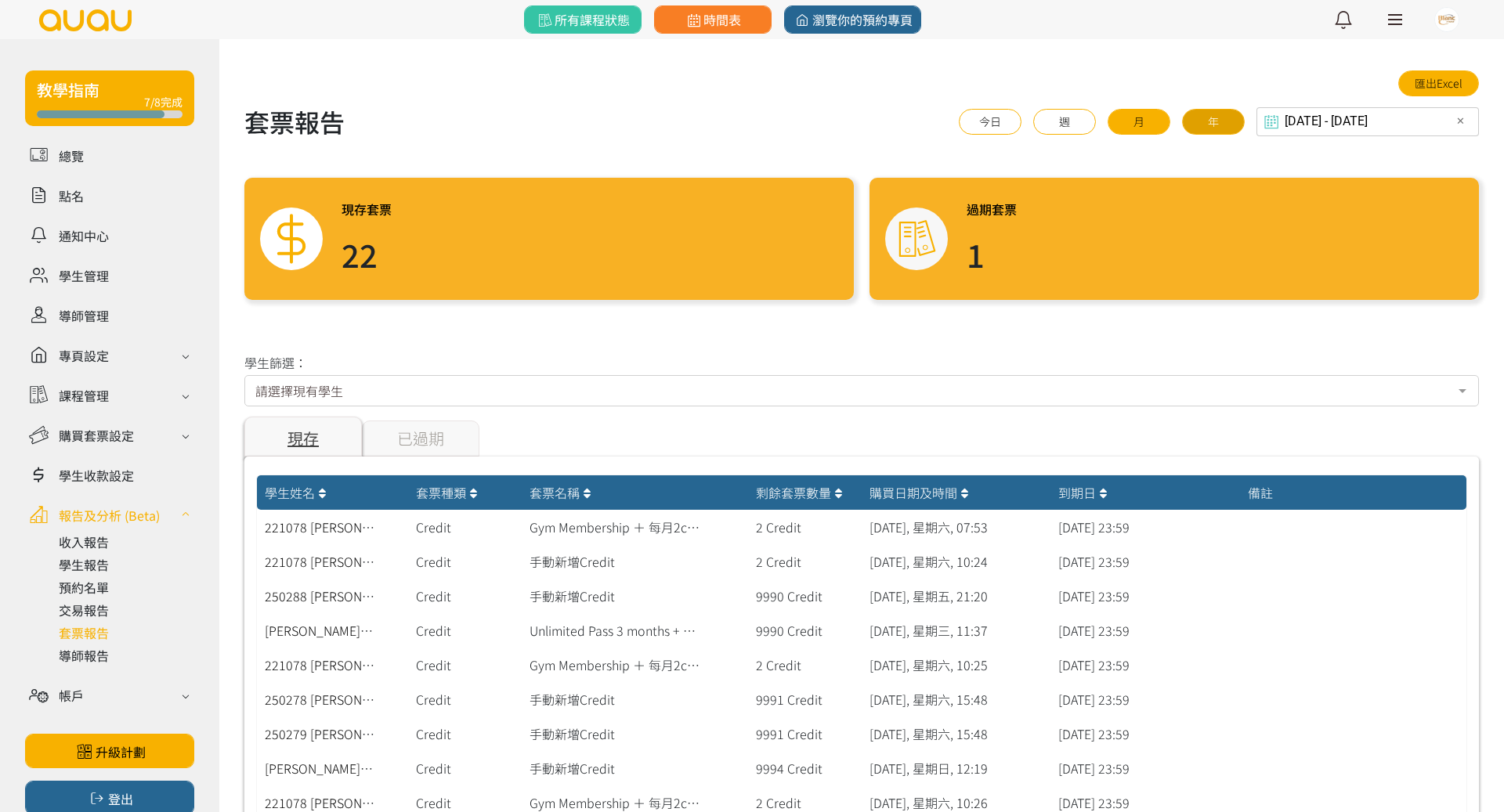
click at [1235, 113] on button "年" at bounding box center [1214, 122] width 63 height 26
type input "[DATE] - [DATE]"
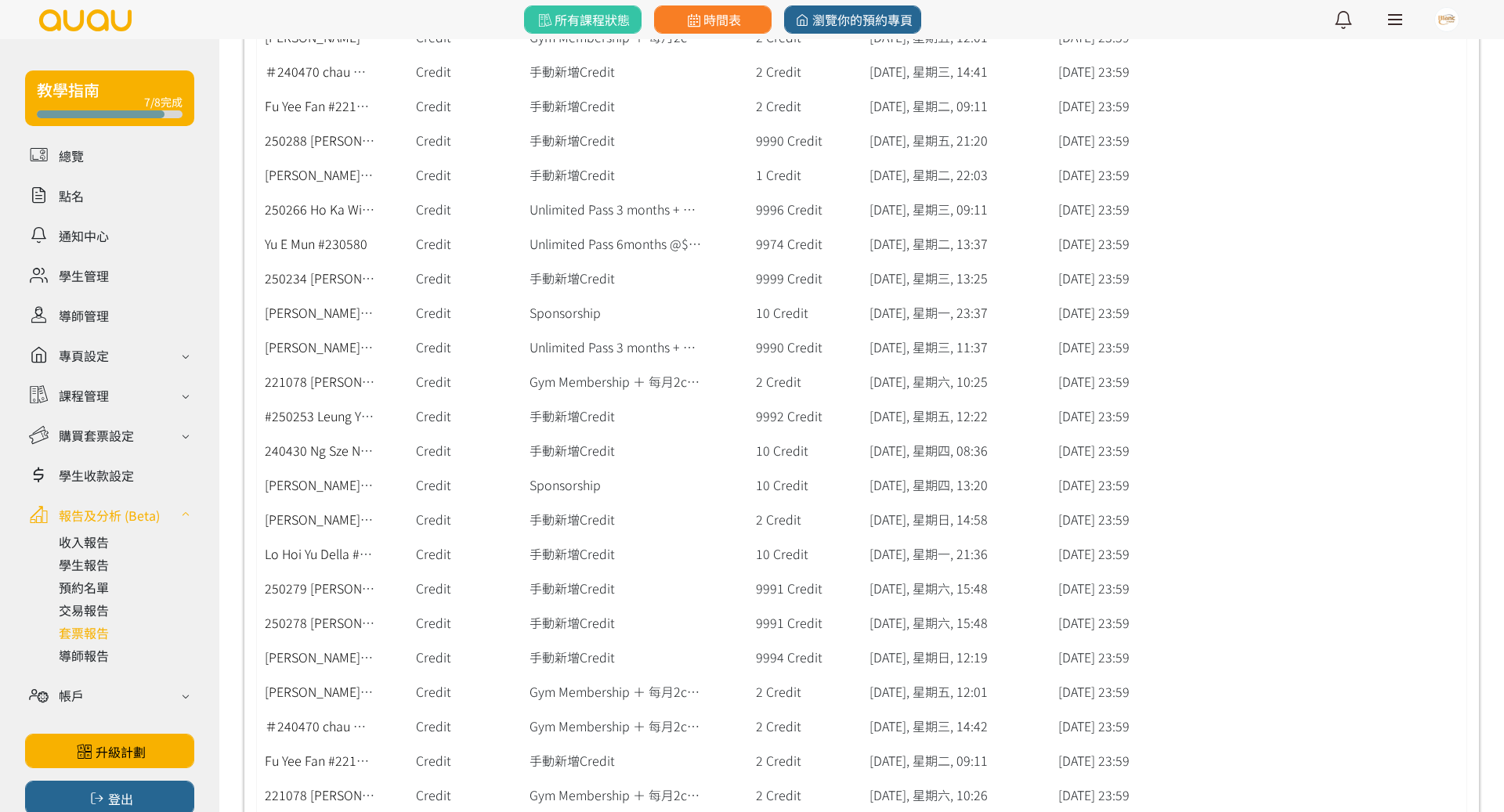
scroll to position [1510, 0]
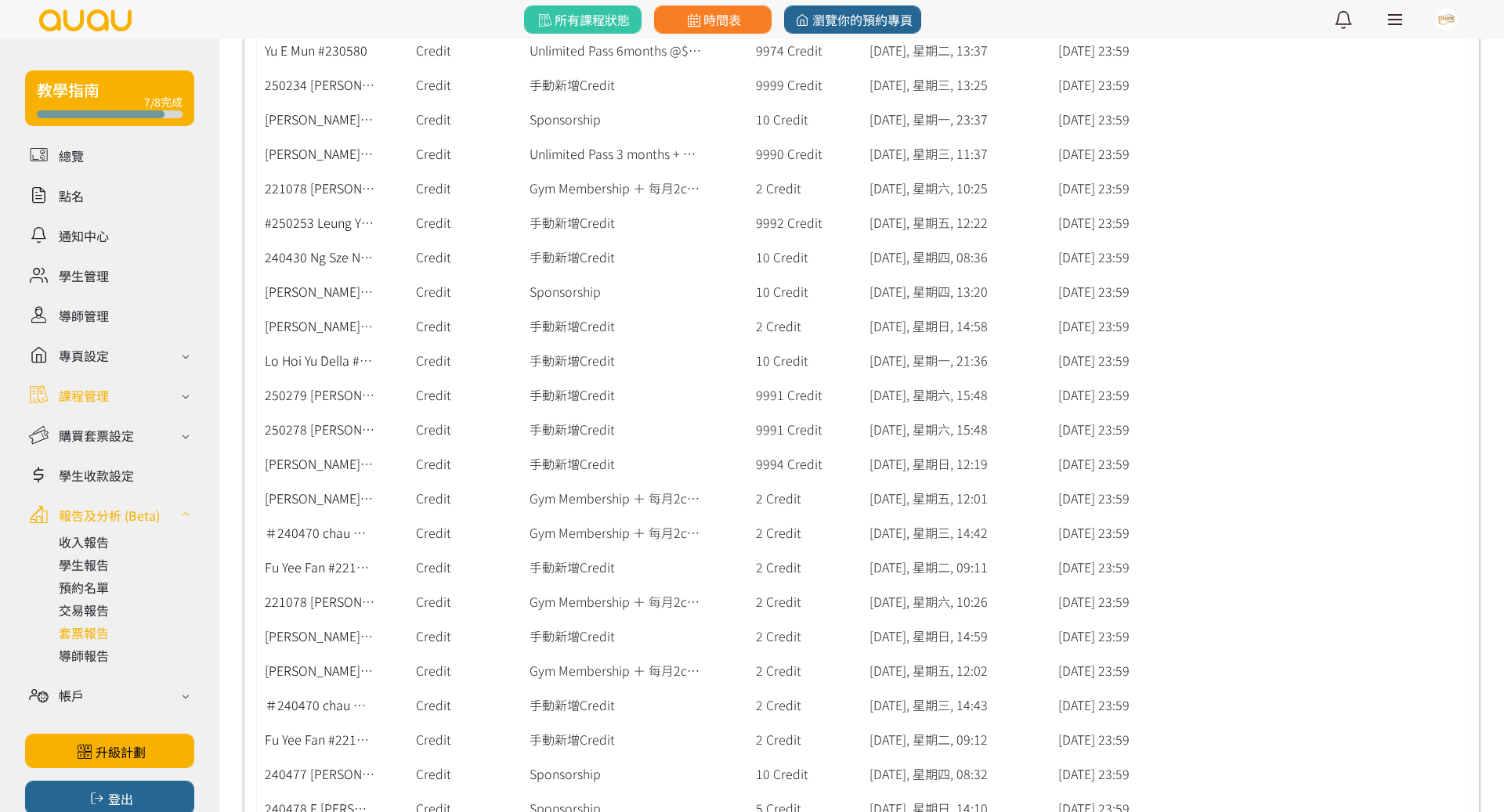
click at [141, 390] on div "課程管理" at bounding box center [109, 395] width 169 height 28
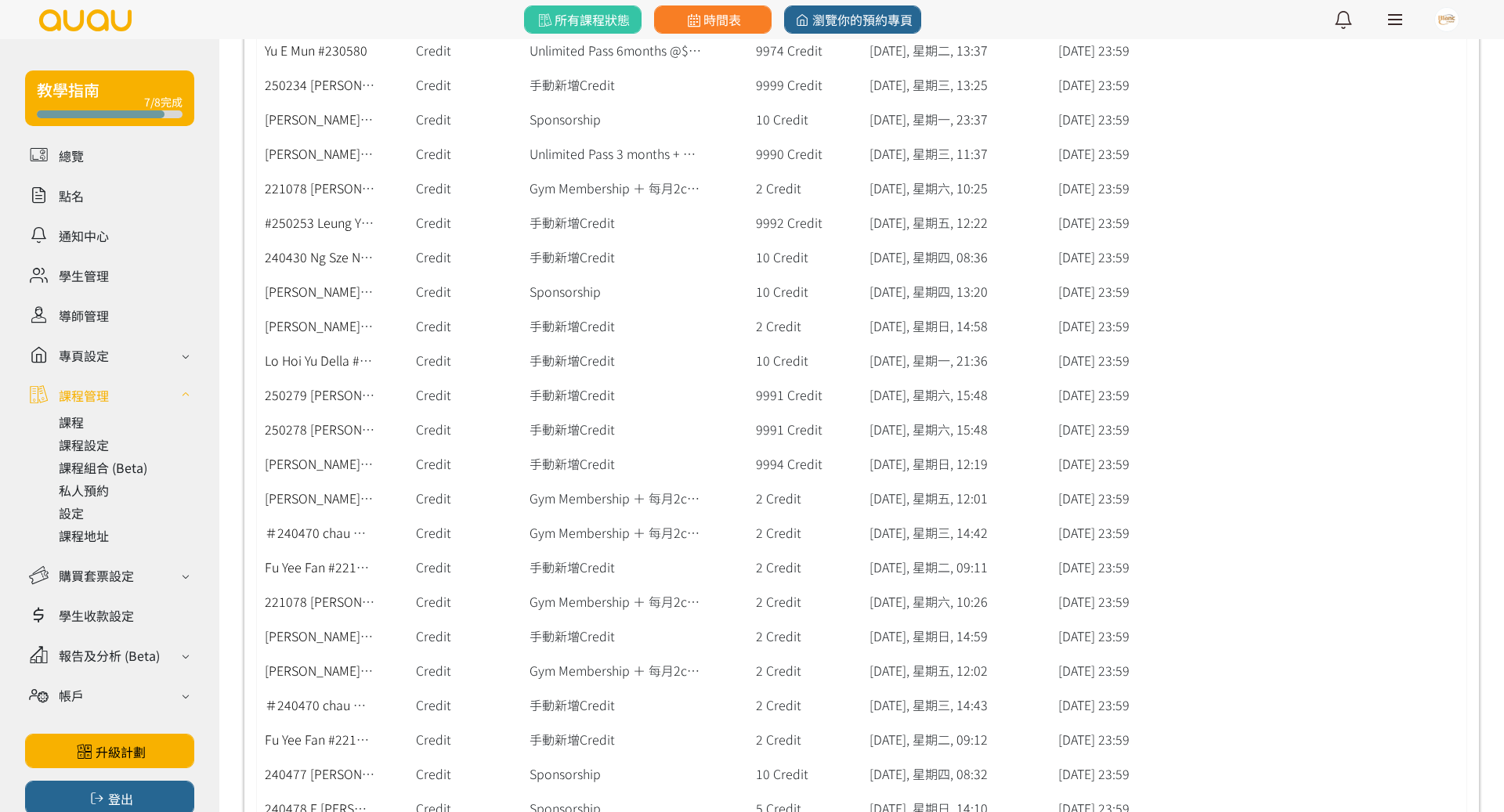
click at [129, 590] on ul "總覽 點名 通知中心 學生管理 導師管理 專頁設定 外觀與主題 基本資料 資格和認證 課程管理 課程 課程設定 課程組合 (Beta) 私人預約 設定 課程地…" at bounding box center [109, 431] width 169 height 580
click at [134, 574] on div "購買套票設定" at bounding box center [109, 575] width 169 height 28
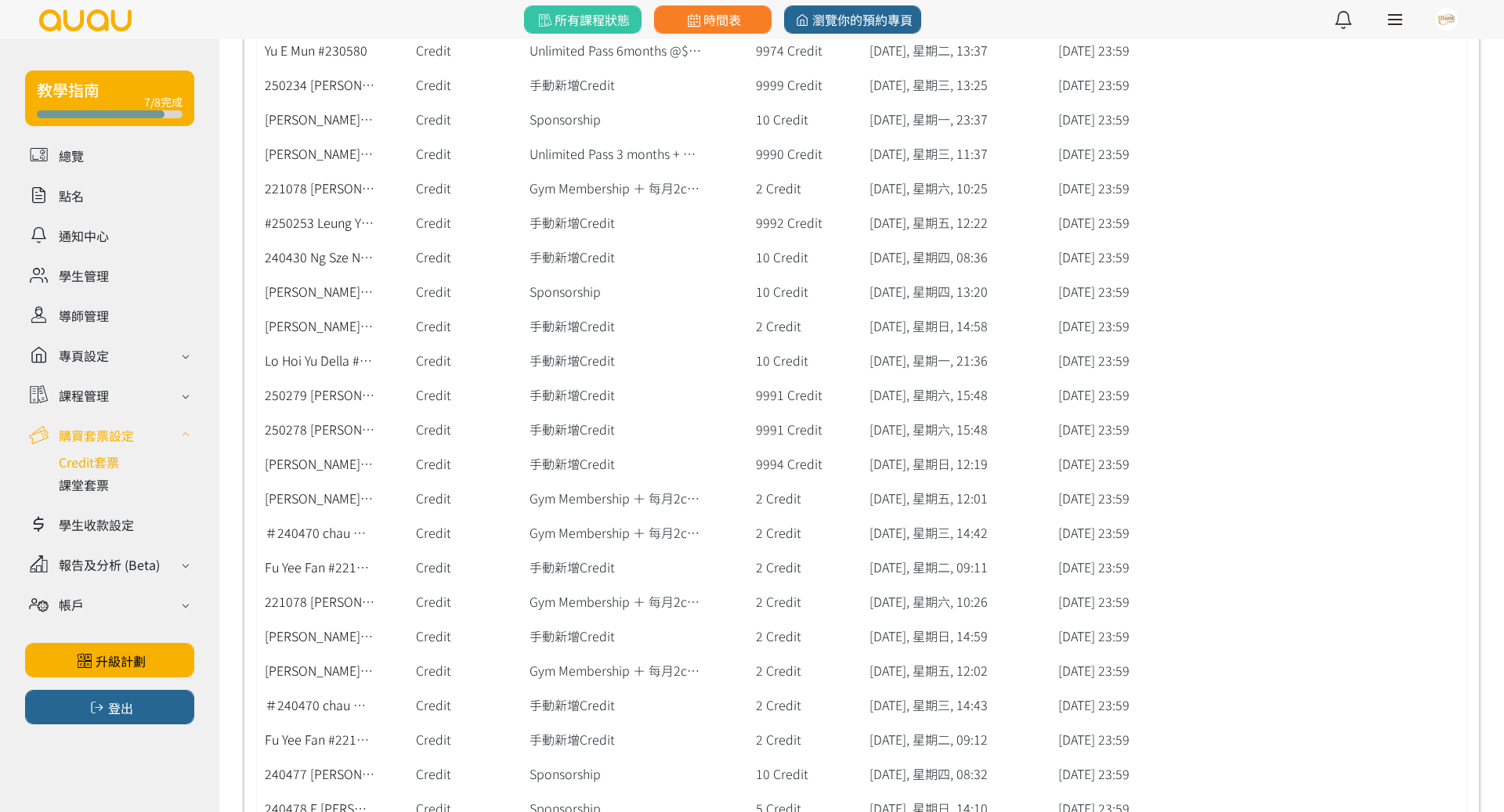
click at [105, 467] on link at bounding box center [126, 461] width 135 height 18
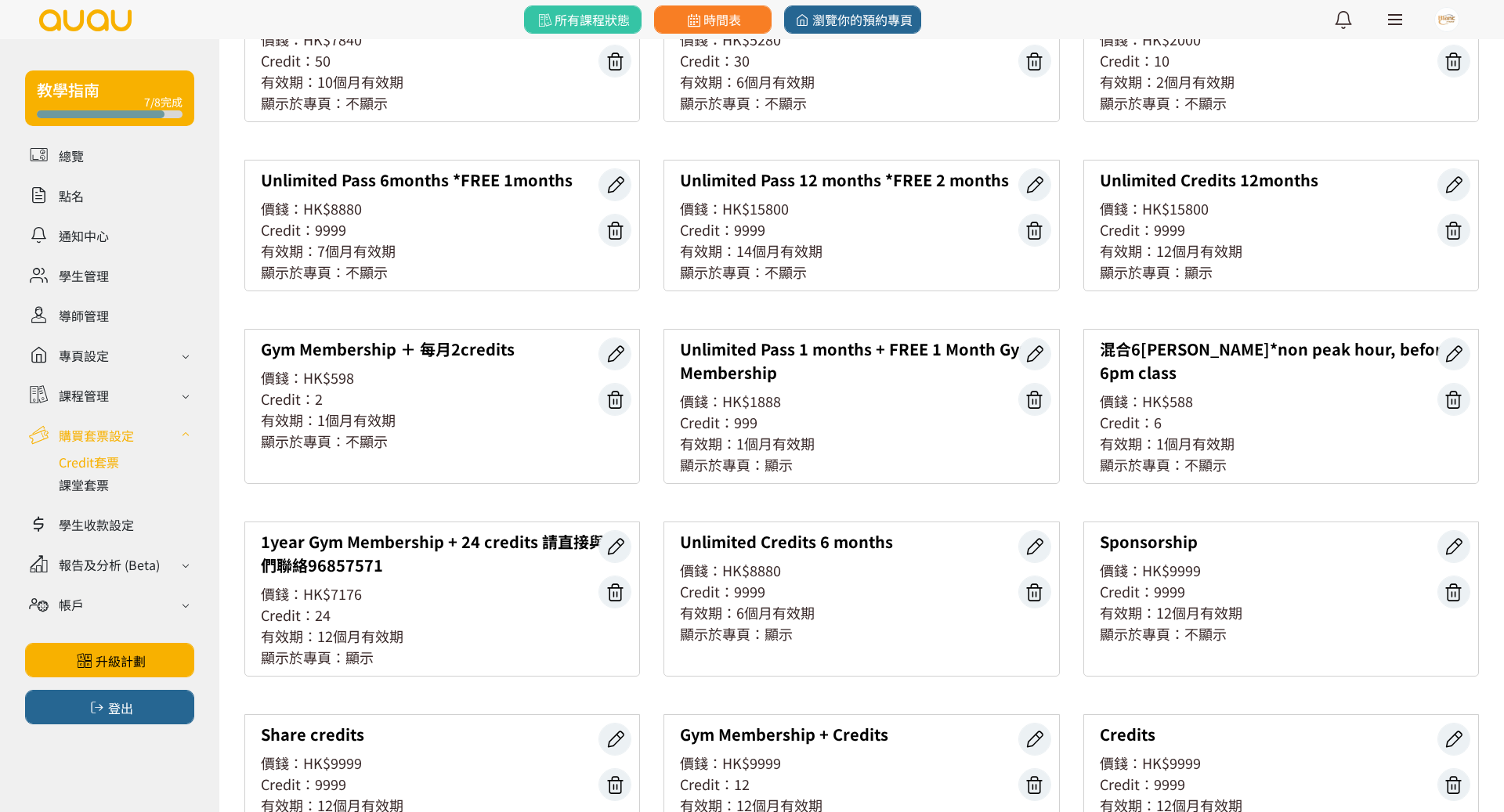
scroll to position [492, 0]
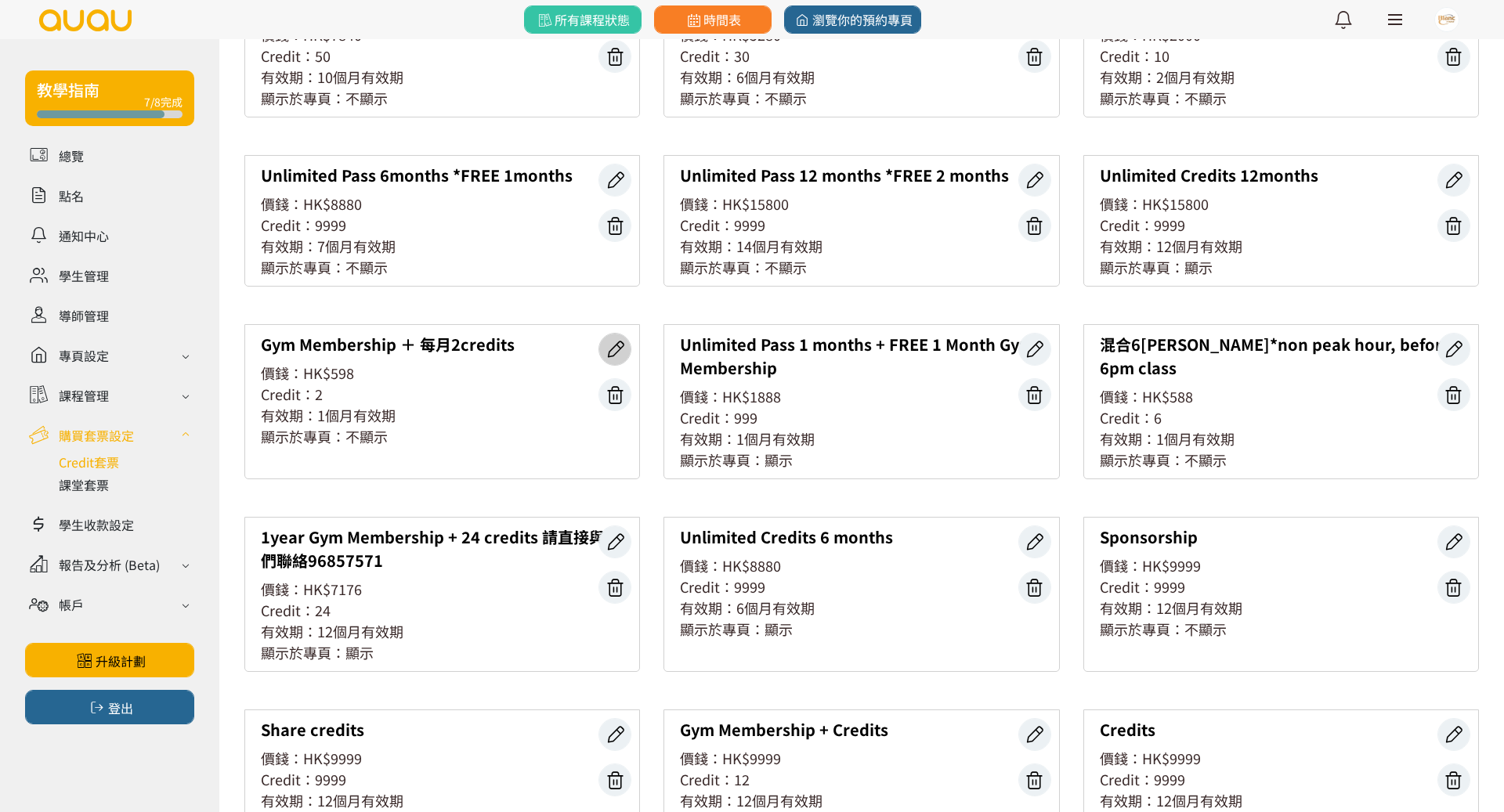
click at [621, 348] on icon at bounding box center [615, 350] width 30 height 21
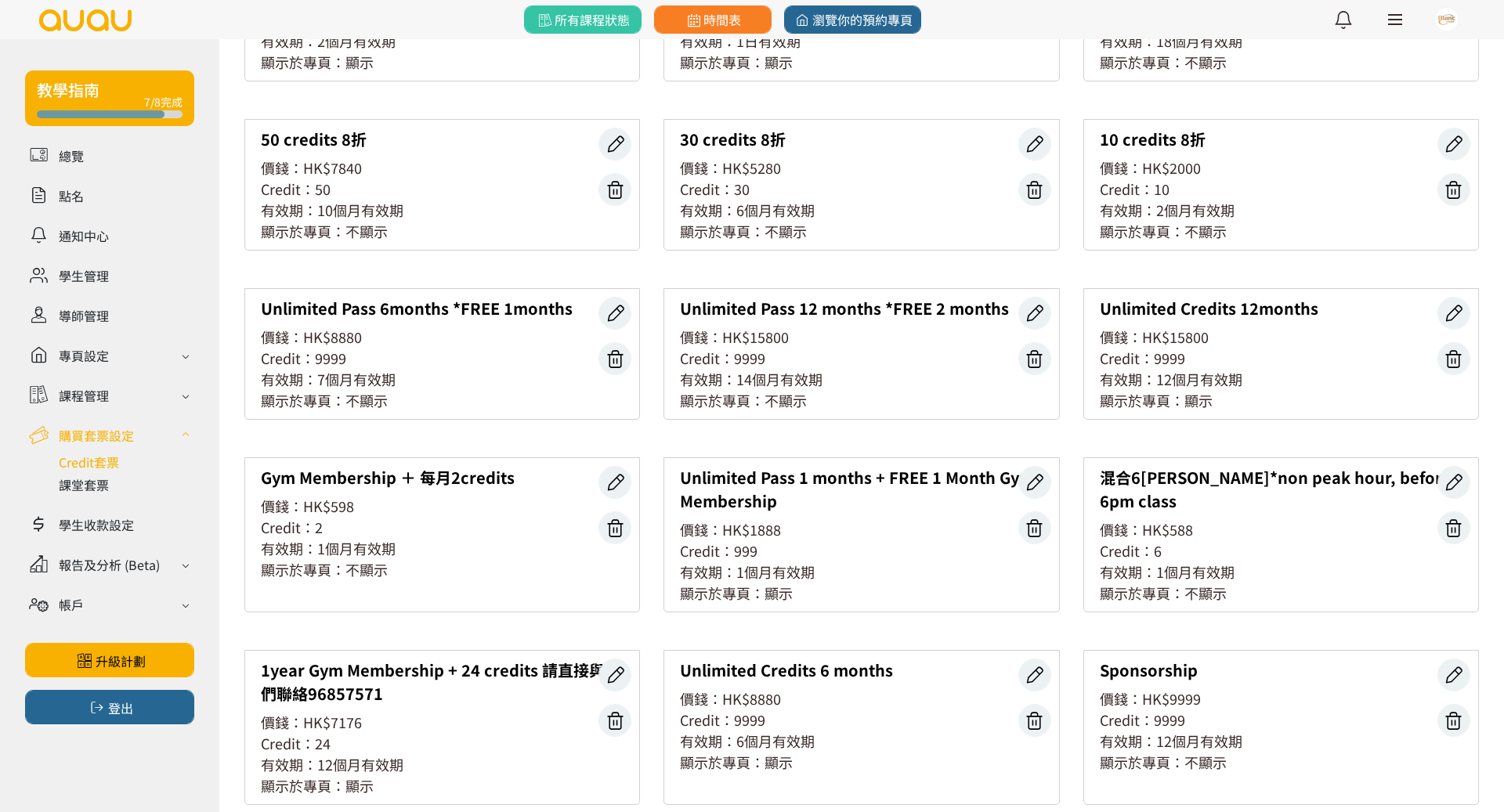
scroll to position [361, 0]
